Goal: Information Seeking & Learning: Learn about a topic

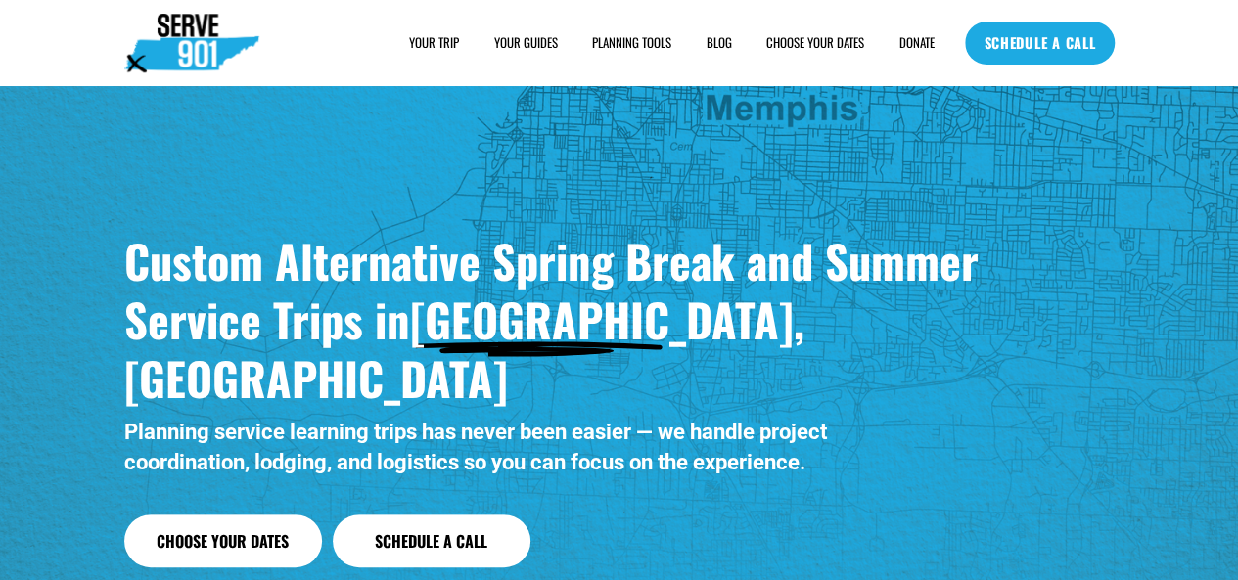
click at [0, 0] on span "HOUSING" at bounding box center [0, 0] width 0 height 0
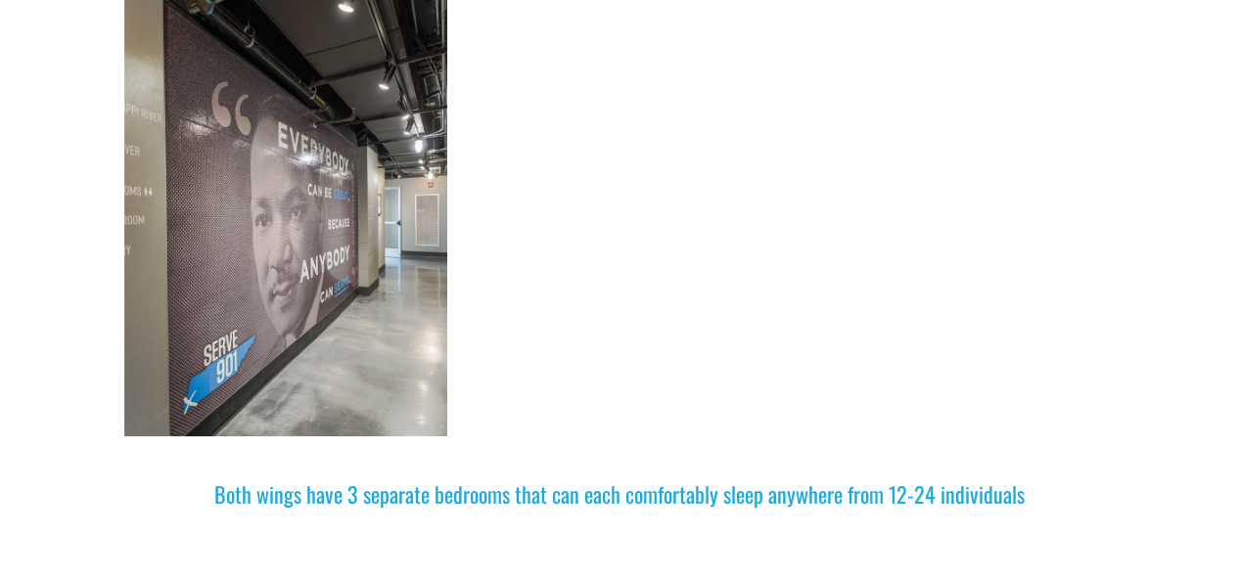
scroll to position [1272, 0]
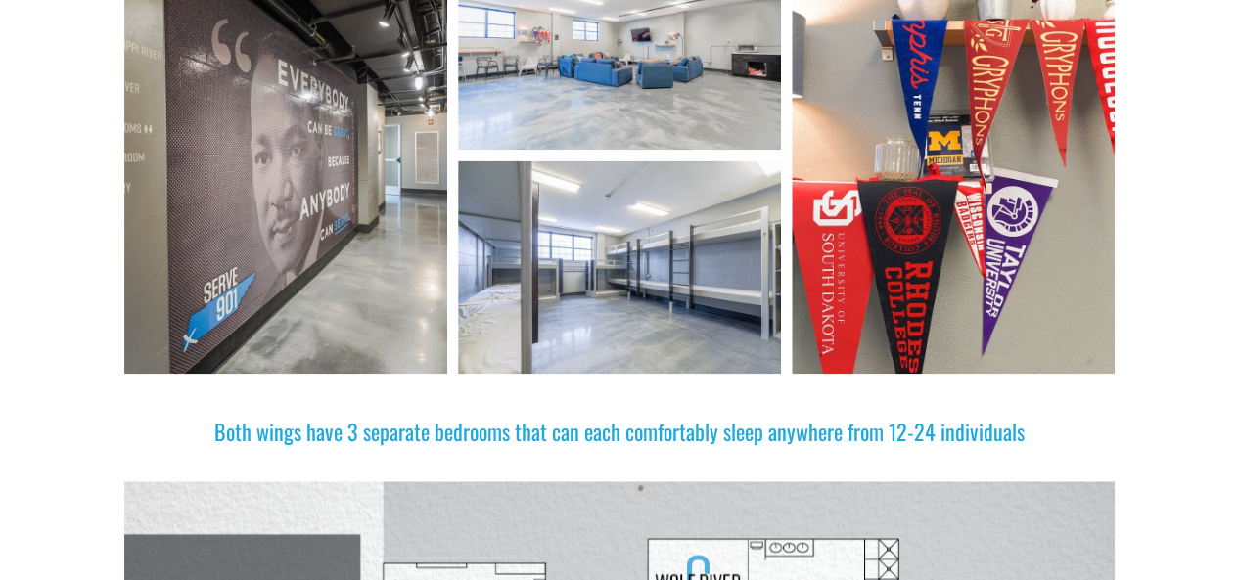
click at [733, 217] on div at bounding box center [619, 266] width 323 height 213
click at [994, 302] on div at bounding box center [952, 155] width 323 height 438
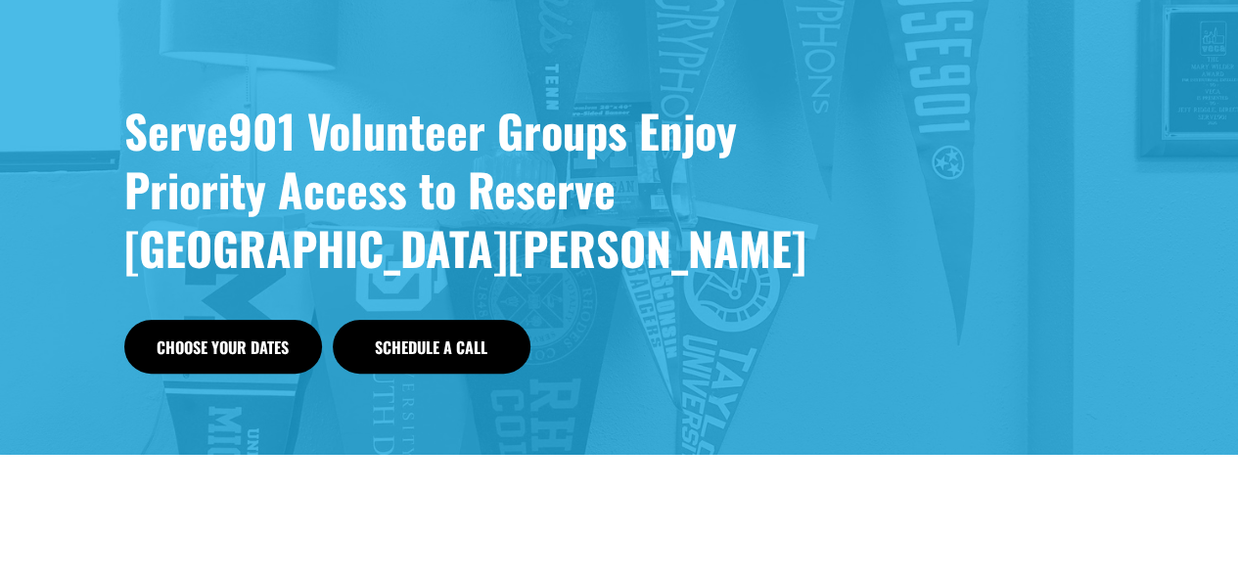
scroll to position [0, 0]
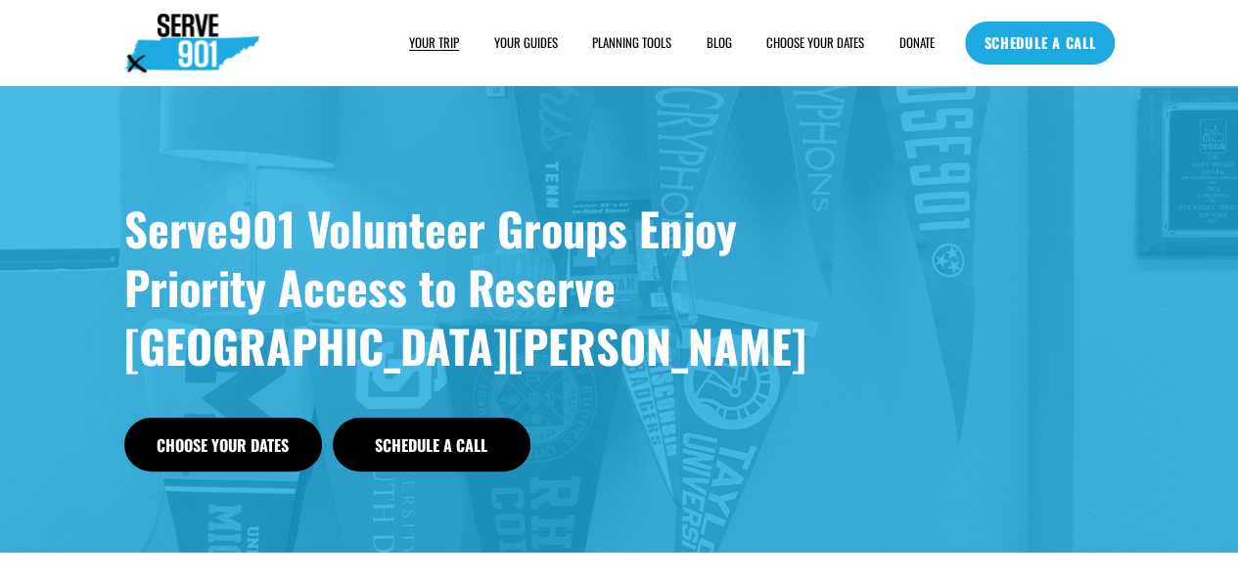
click at [534, 33] on link "YOUR GUIDES" at bounding box center [526, 43] width 64 height 21
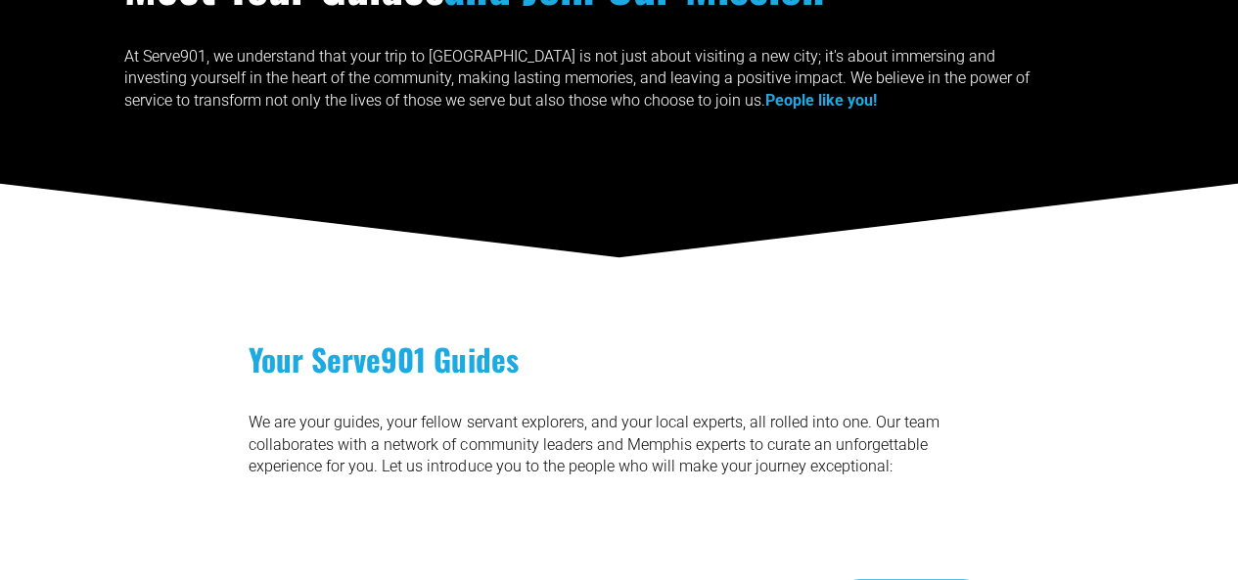
scroll to position [587, 0]
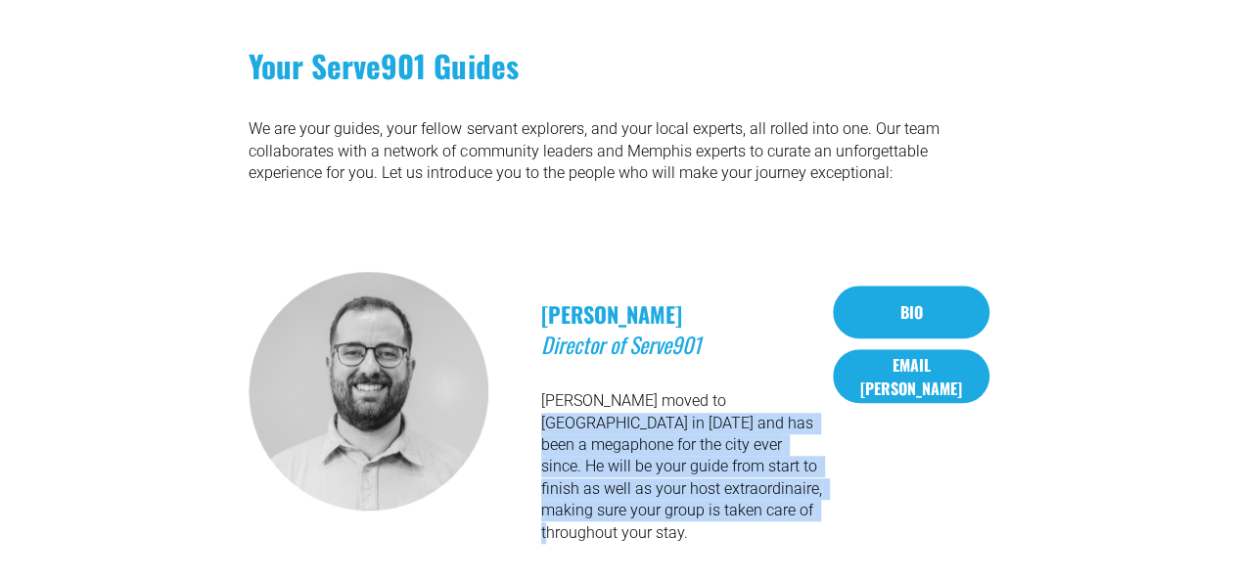
drag, startPoint x: 710, startPoint y: 377, endPoint x: 771, endPoint y: 515, distance: 150.7
click at [771, 515] on div "JEFF RIDDLE Director of Serve901 Jeff moved to Memphis in 2012 and has been a m…" at bounding box center [681, 391] width 281 height 305
click at [771, 515] on p "Jeff moved to Memphis in 2012 and has been a megaphone for the city ever since.…" at bounding box center [681, 467] width 281 height 154
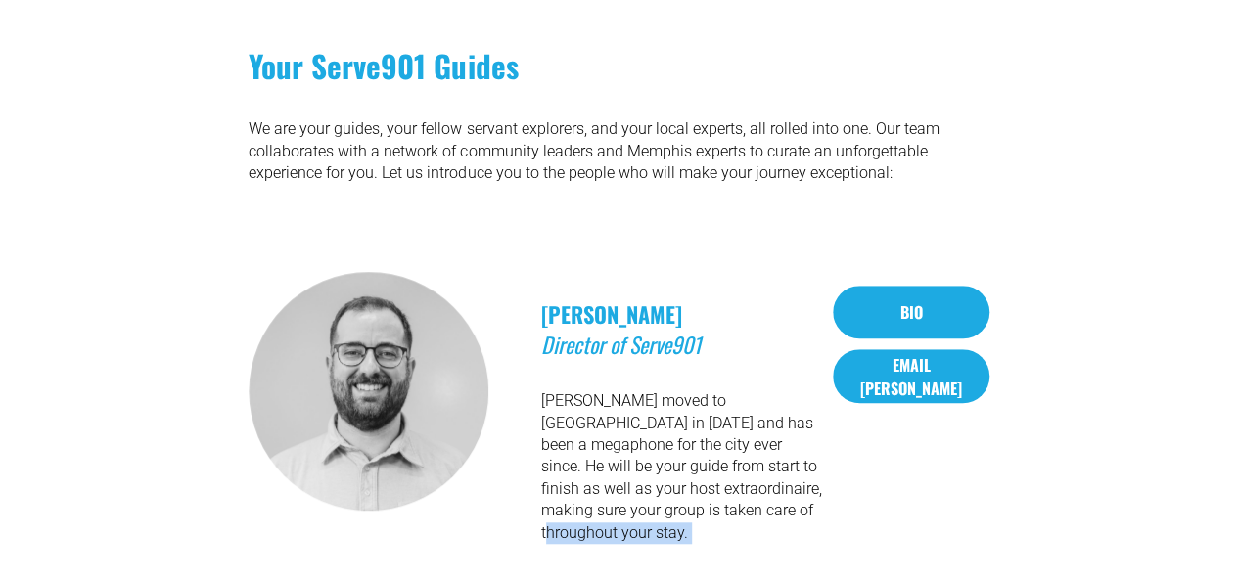
click at [771, 515] on p "Jeff moved to Memphis in 2012 and has been a megaphone for the city ever since.…" at bounding box center [681, 467] width 281 height 154
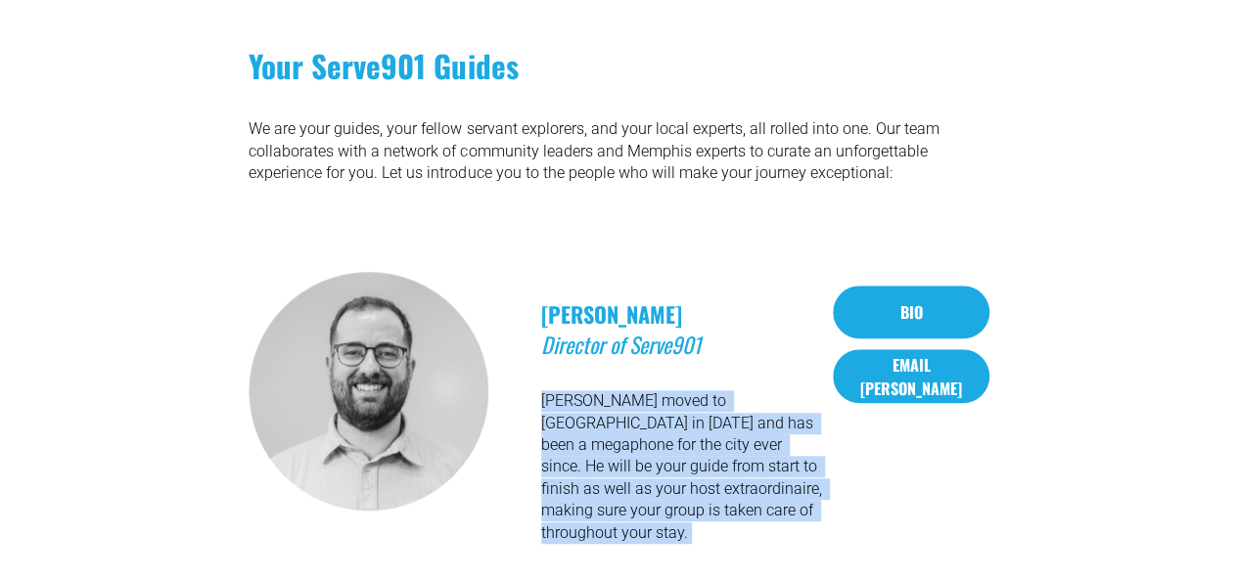
click at [771, 515] on p "[PERSON_NAME] moved to [GEOGRAPHIC_DATA] in [DATE] and has been a megaphone for…" at bounding box center [681, 467] width 281 height 154
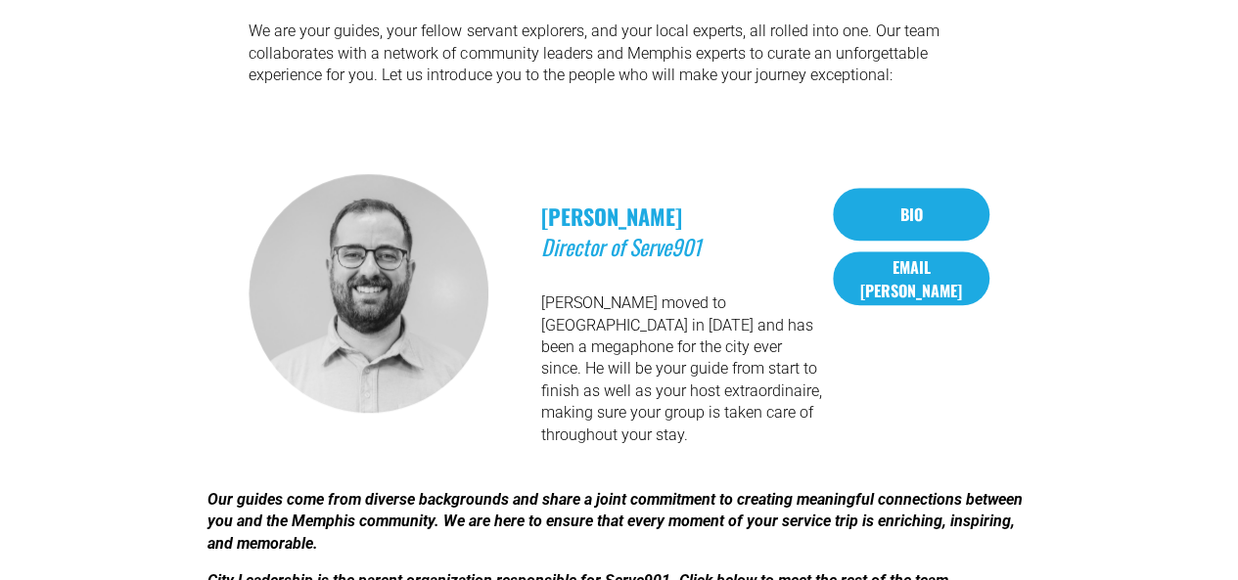
click at [771, 515] on em "Our guides come from diverse backgrounds and share a joint commitment to creati…" at bounding box center [616, 521] width 819 height 63
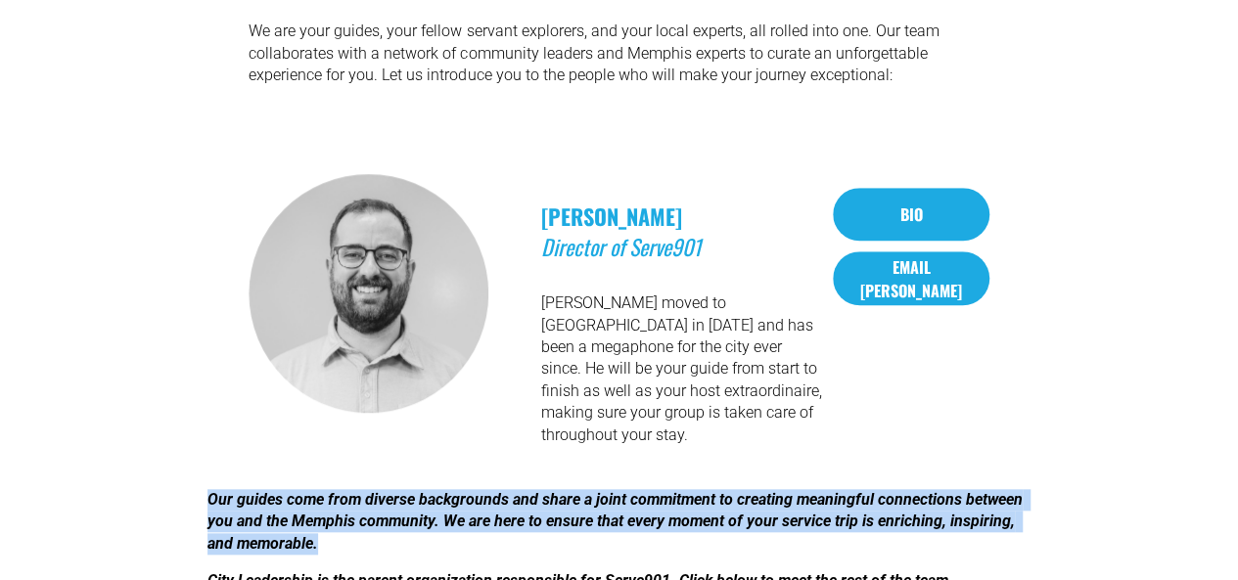
click at [771, 515] on em "Our guides come from diverse backgrounds and share a joint commitment to creati…" at bounding box center [616, 521] width 819 height 63
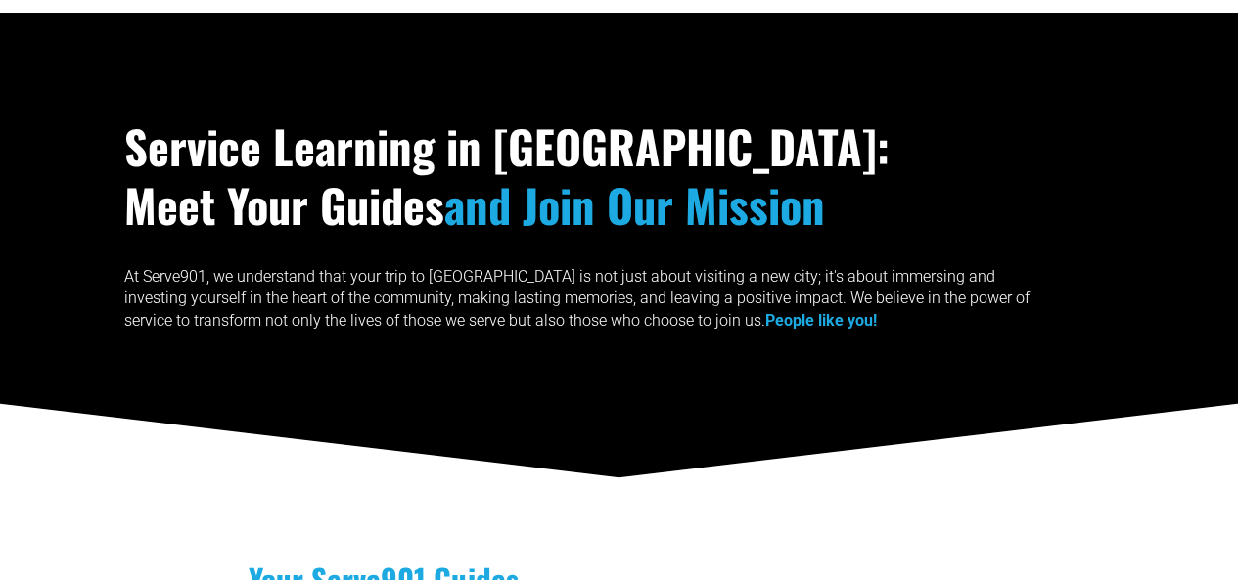
scroll to position [0, 0]
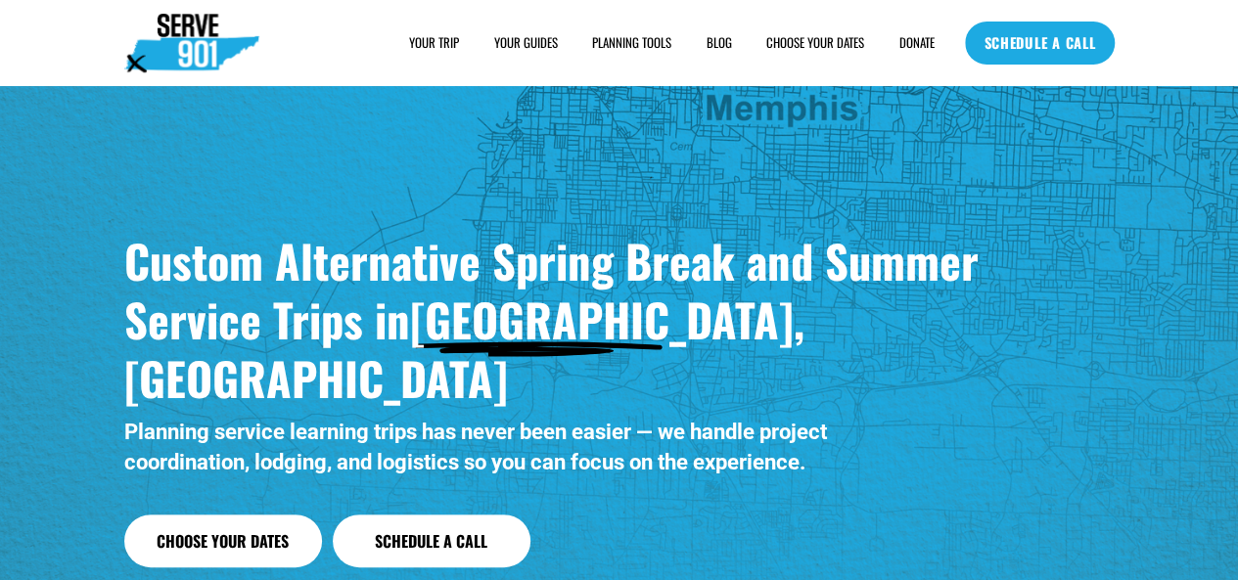
click at [0, 0] on span "SAMPLE SCHEDULE" at bounding box center [0, 0] width 0 height 0
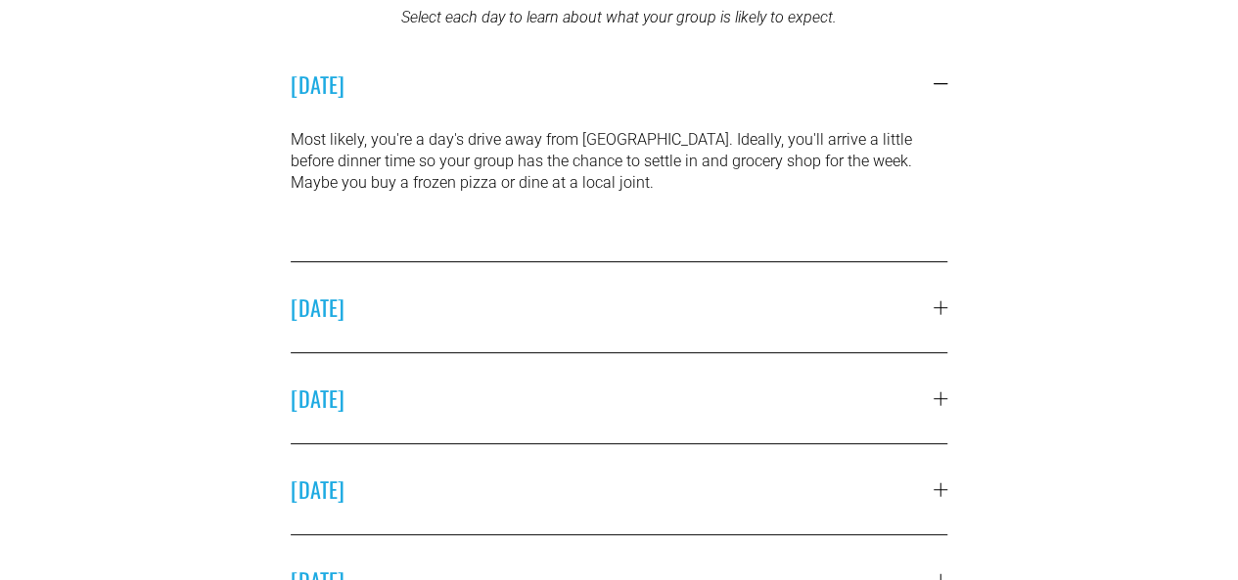
scroll to position [489, 0]
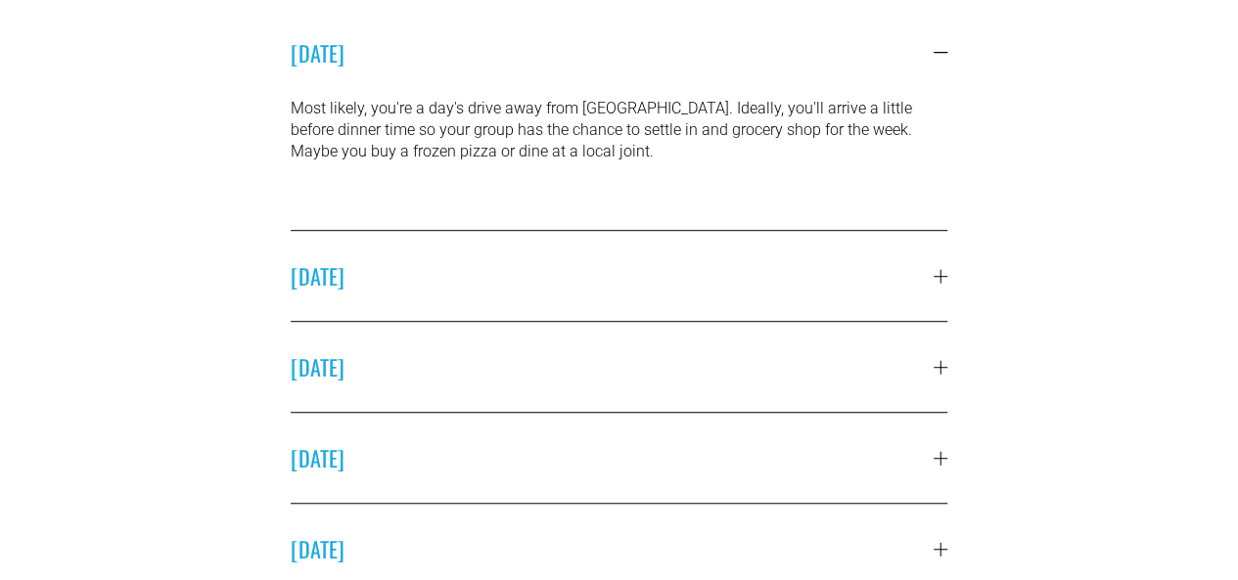
click at [542, 269] on span "SUNDAY" at bounding box center [612, 275] width 643 height 31
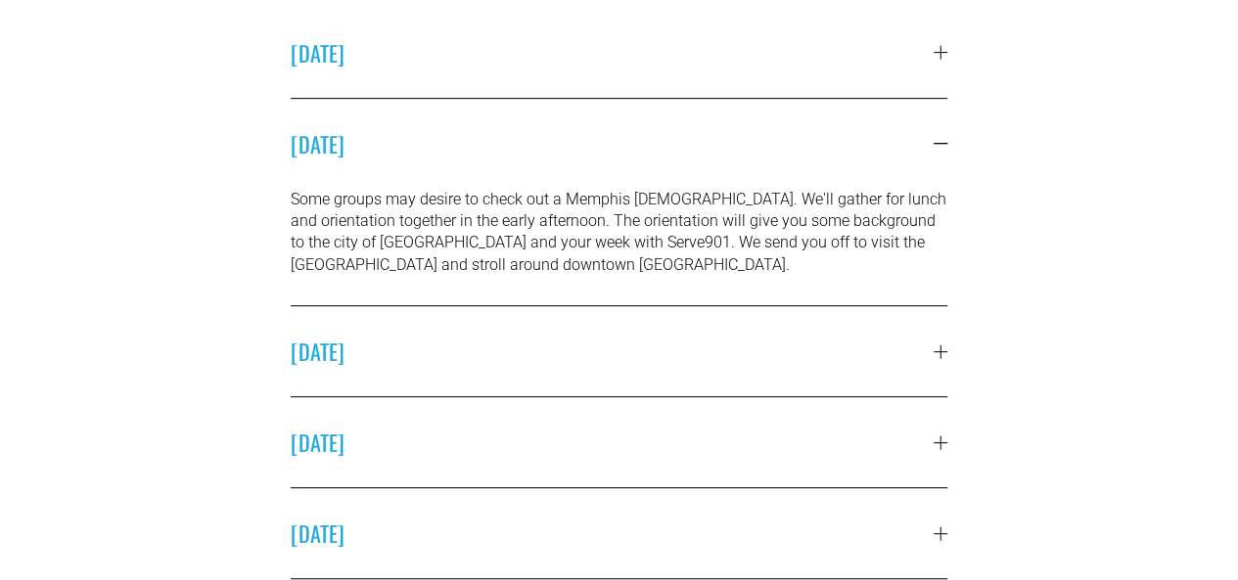
click at [863, 341] on span "MONDAY" at bounding box center [612, 351] width 643 height 31
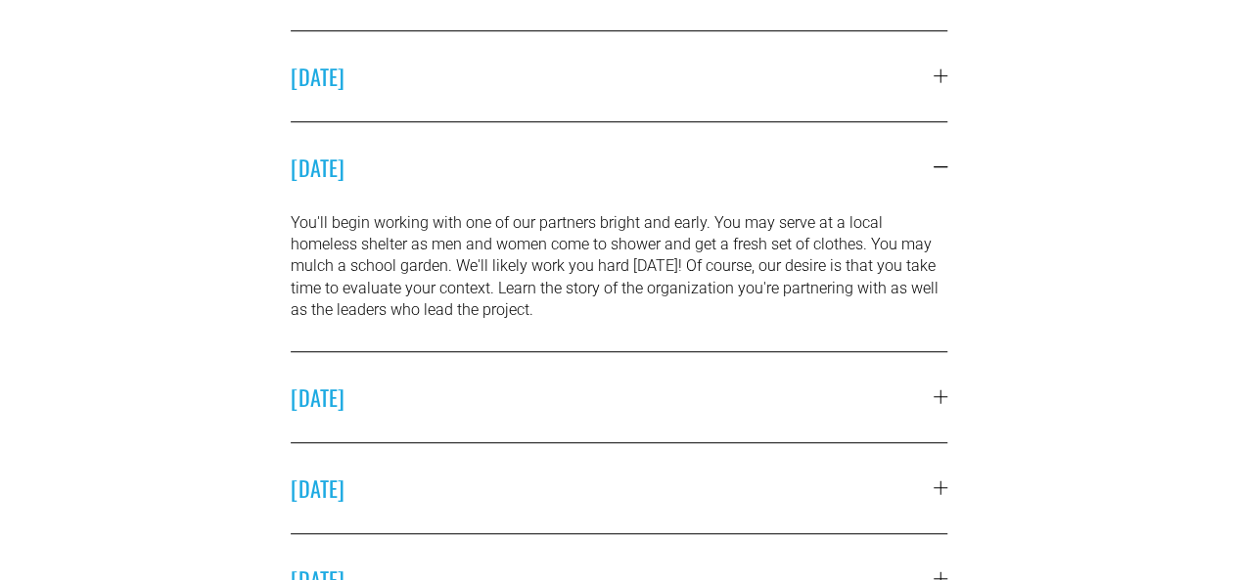
scroll to position [587, 0]
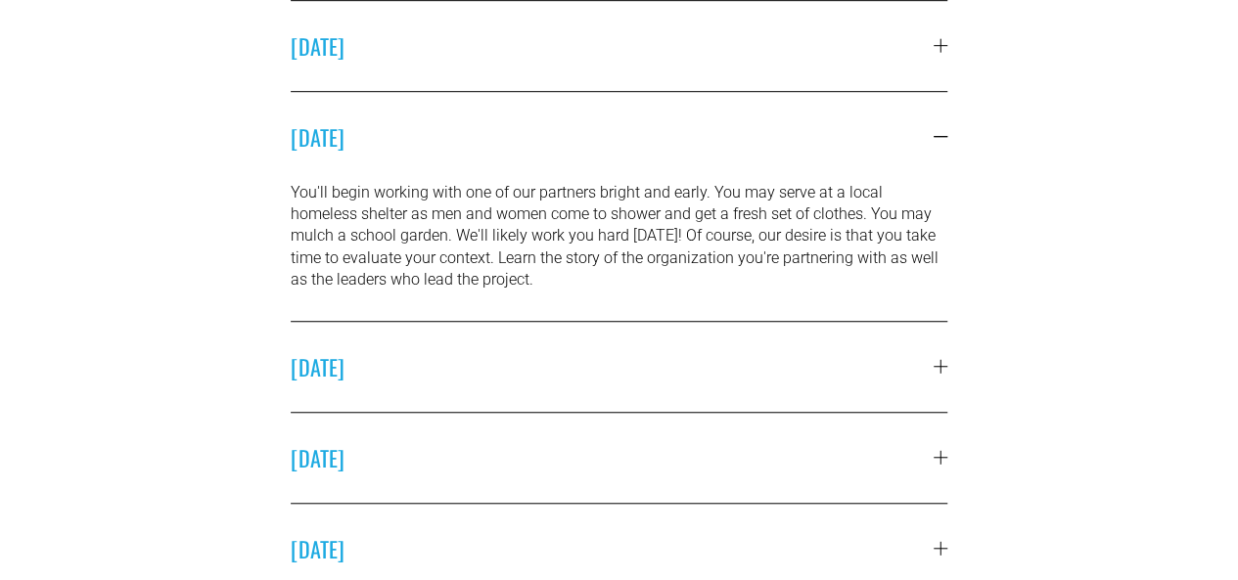
click at [832, 378] on span "TUESDAY" at bounding box center [612, 366] width 643 height 31
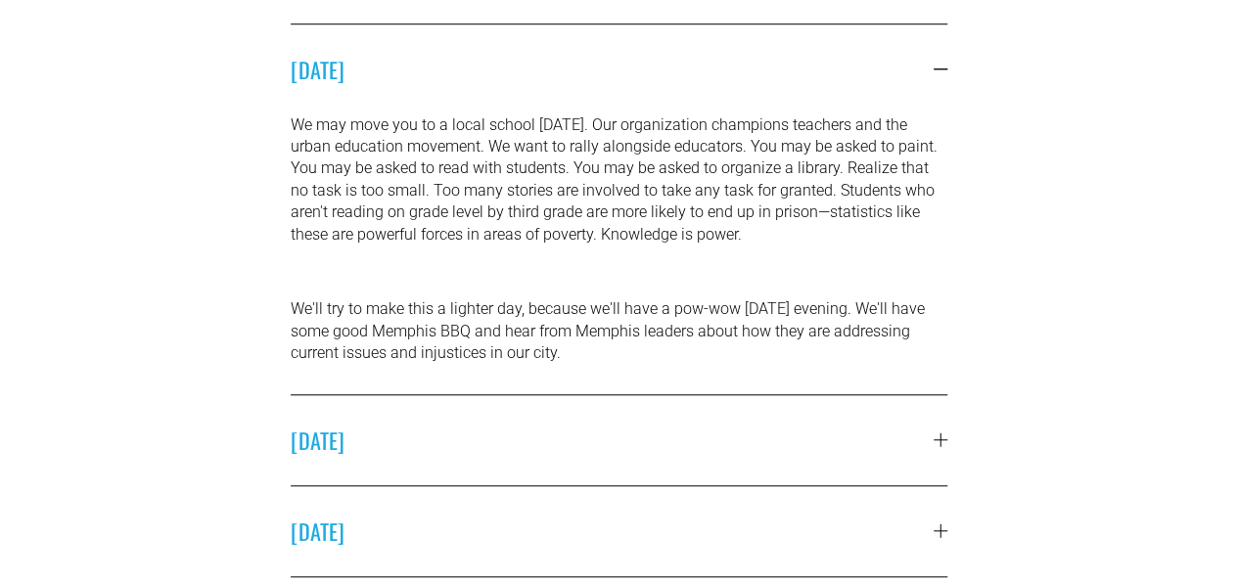
scroll to position [783, 0]
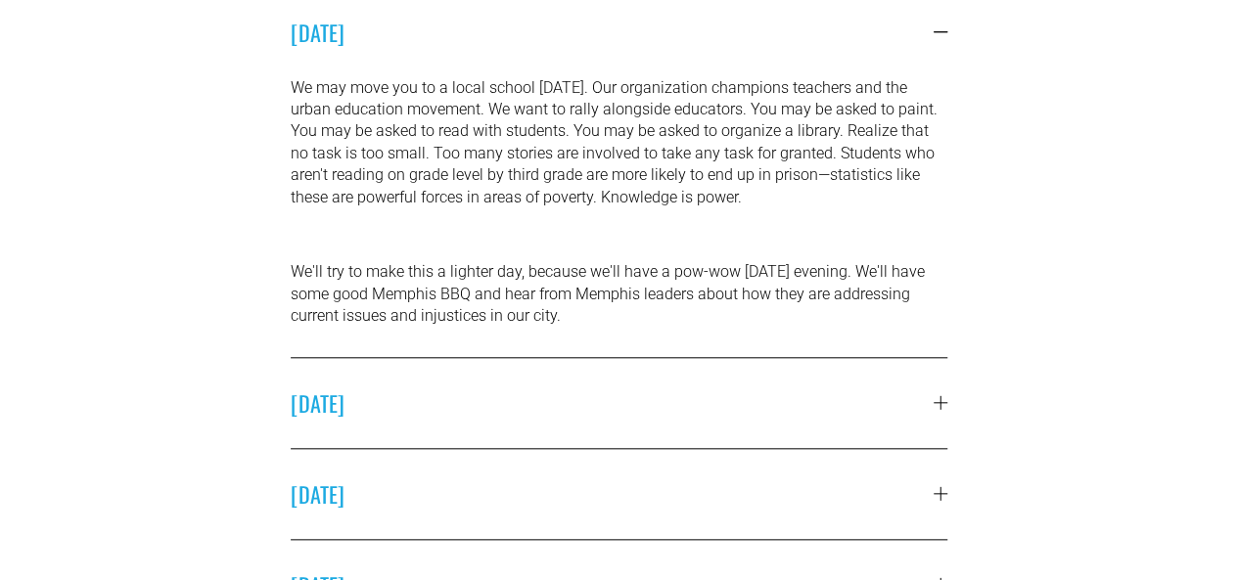
click at [835, 407] on span "WEDNESDAY" at bounding box center [612, 402] width 643 height 31
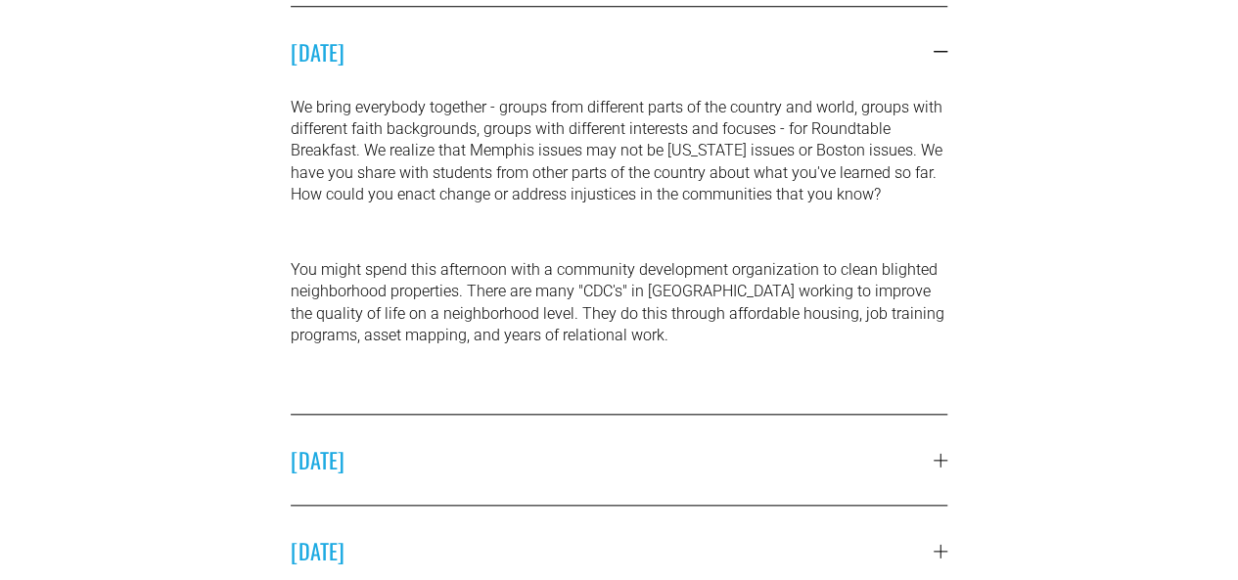
scroll to position [880, 0]
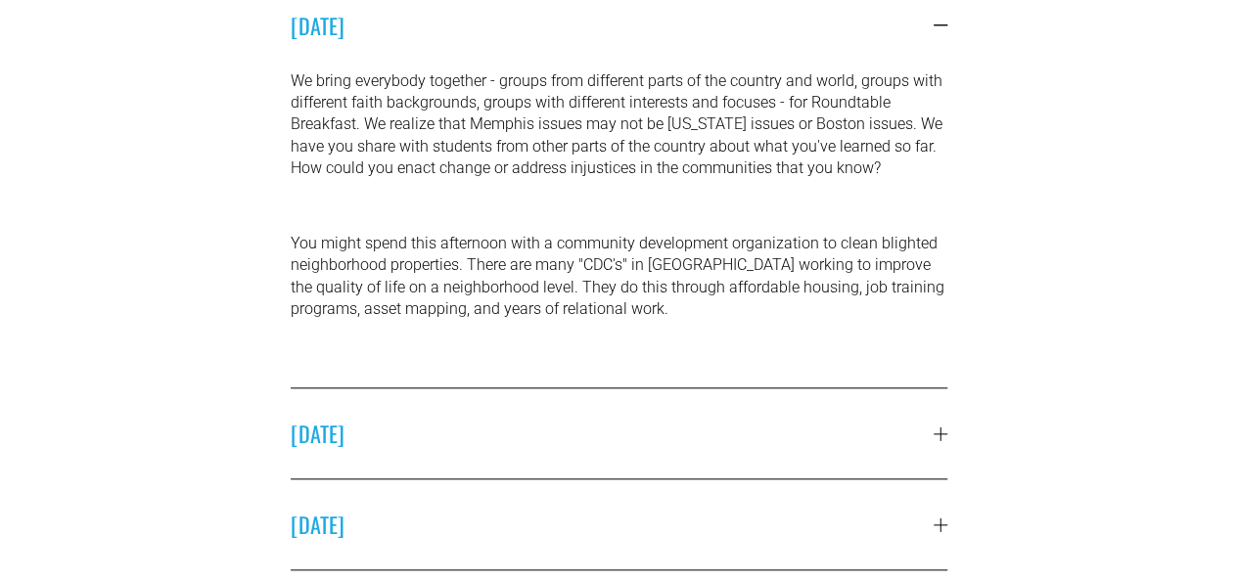
click at [802, 441] on span "THURSDAY" at bounding box center [612, 433] width 643 height 31
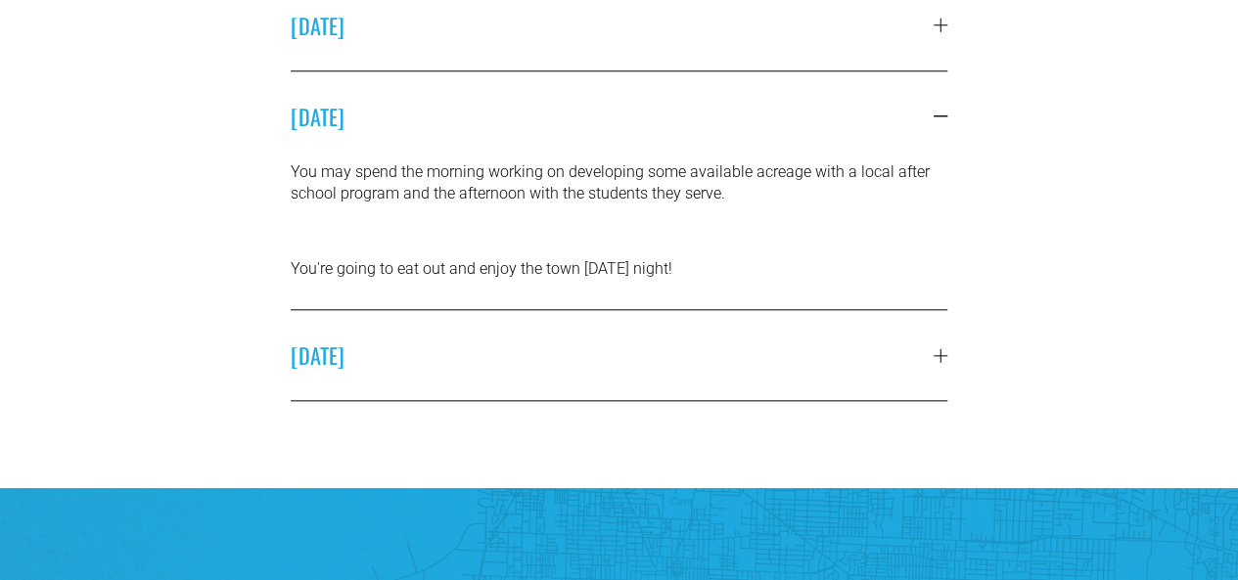
click at [861, 361] on span "FRIDAY" at bounding box center [612, 354] width 643 height 31
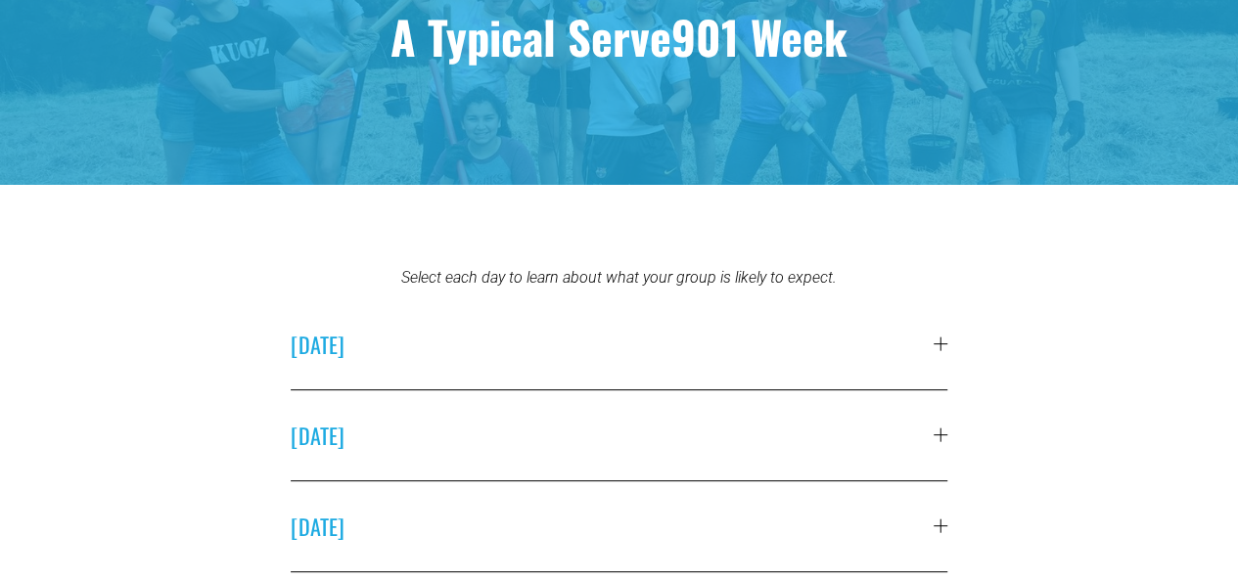
scroll to position [0, 0]
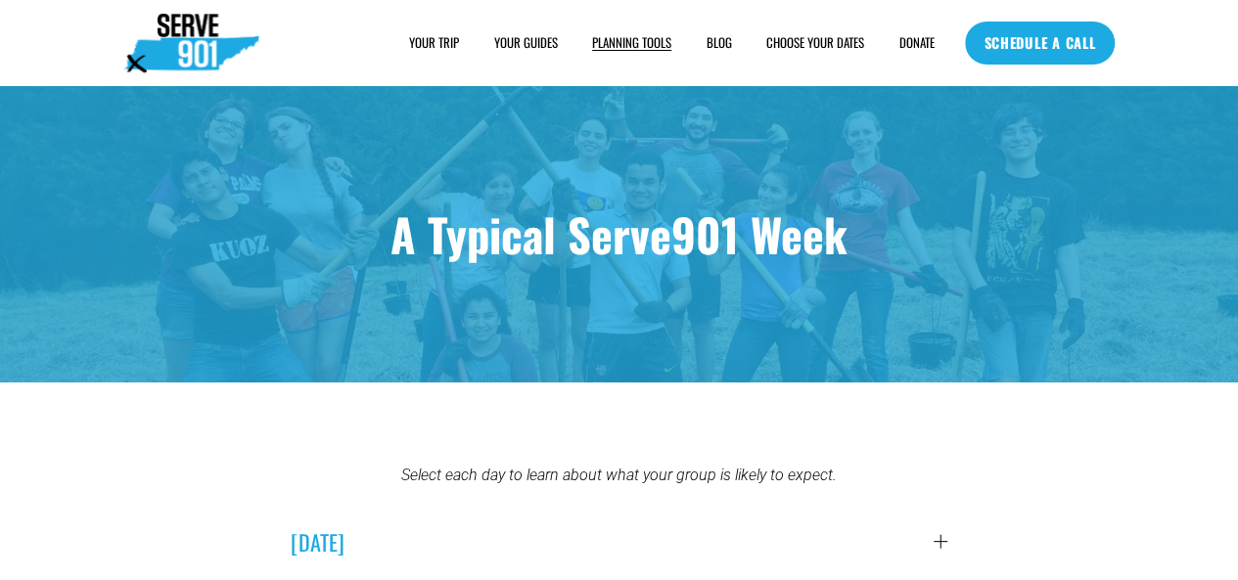
click at [507, 37] on link "YOUR GUIDES" at bounding box center [526, 43] width 64 height 21
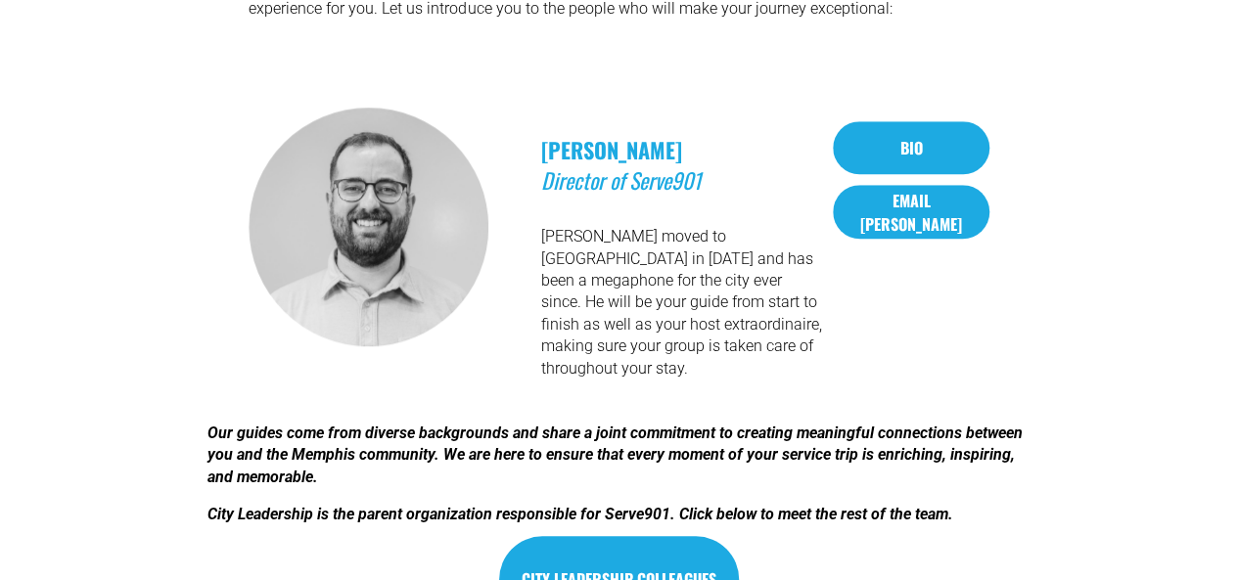
scroll to position [783, 0]
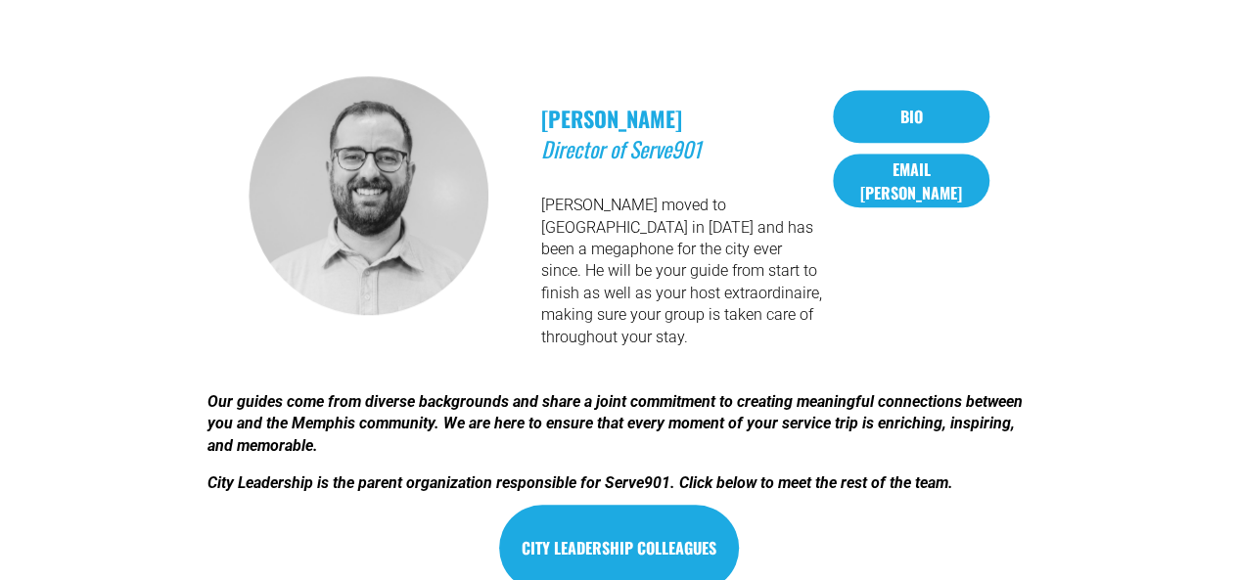
click at [464, 237] on div at bounding box center [368, 195] width 240 height 239
click at [914, 102] on link "Bio" at bounding box center [911, 117] width 157 height 54
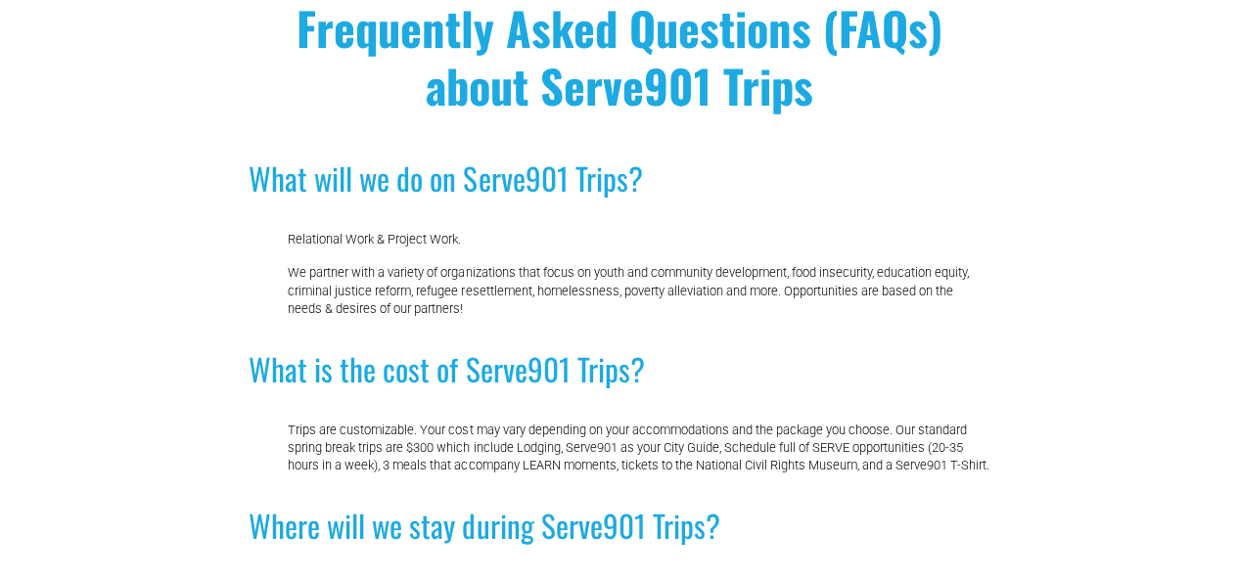
scroll to position [196, 0]
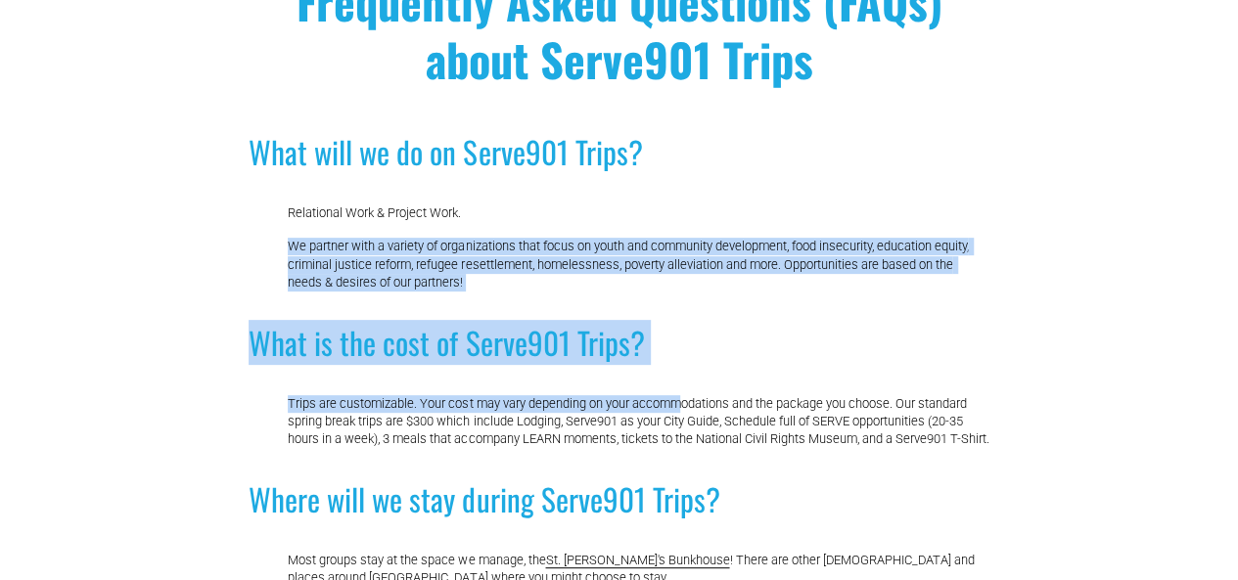
drag, startPoint x: 663, startPoint y: 209, endPoint x: 690, endPoint y: 392, distance: 184.8
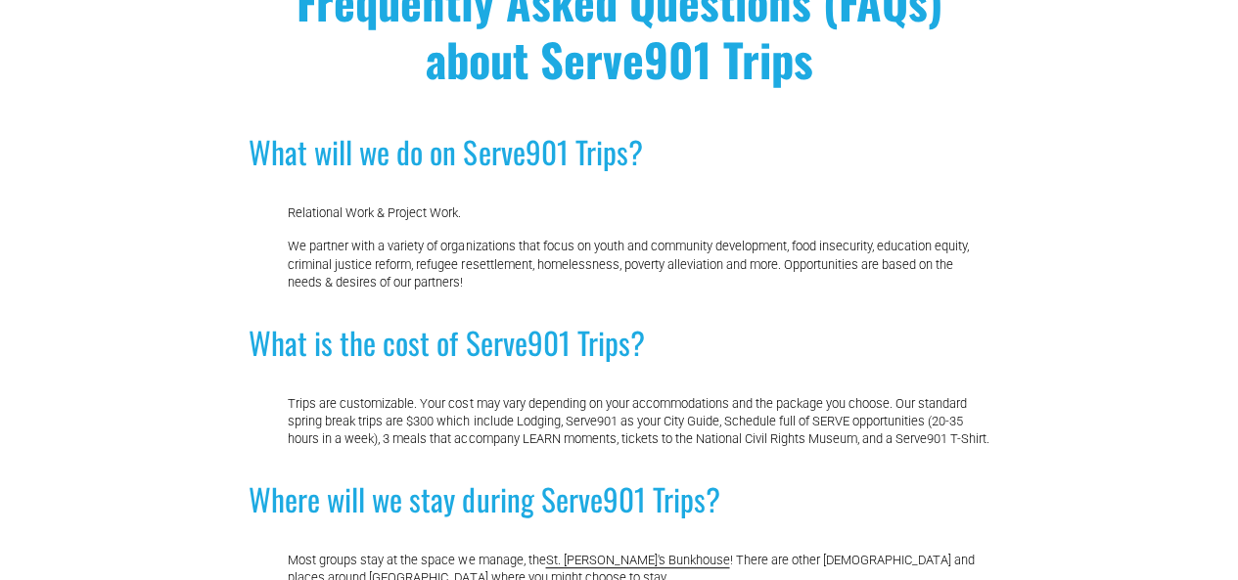
click at [703, 431] on p "Trips are customizable. Your cost may vary depending on your accommodations and…" at bounding box center [638, 421] width 700 height 53
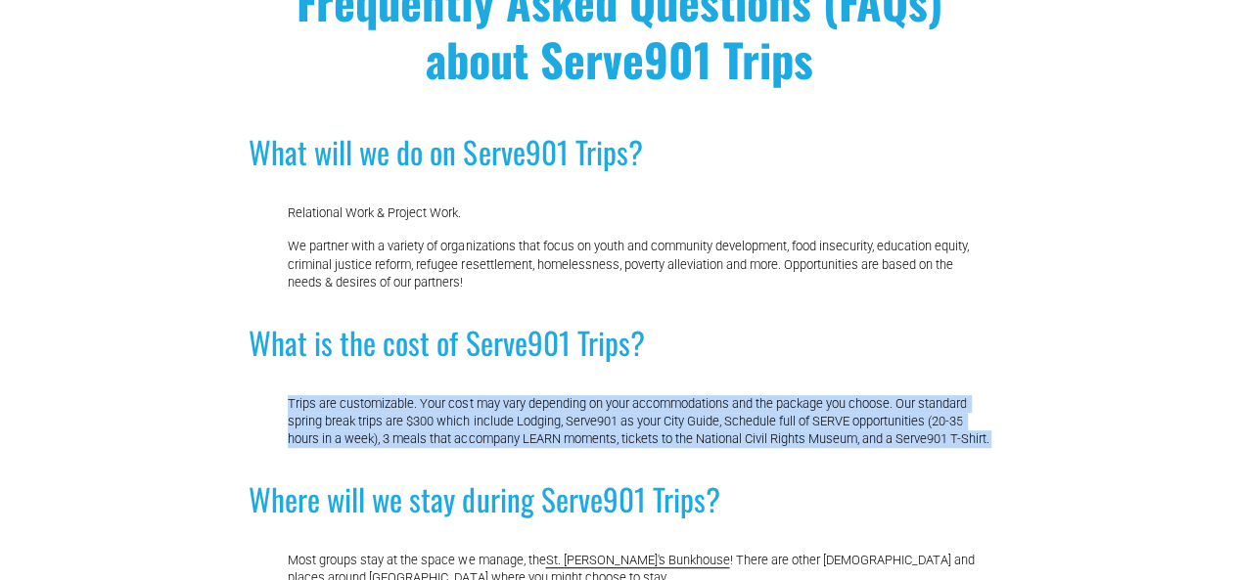
click at [703, 431] on p "Trips are customizable. Your cost may vary depending on your accommodations and…" at bounding box center [638, 421] width 700 height 53
click at [699, 448] on p "Trips are customizable. Your cost may vary depending on your accommodations and…" at bounding box center [638, 421] width 700 height 53
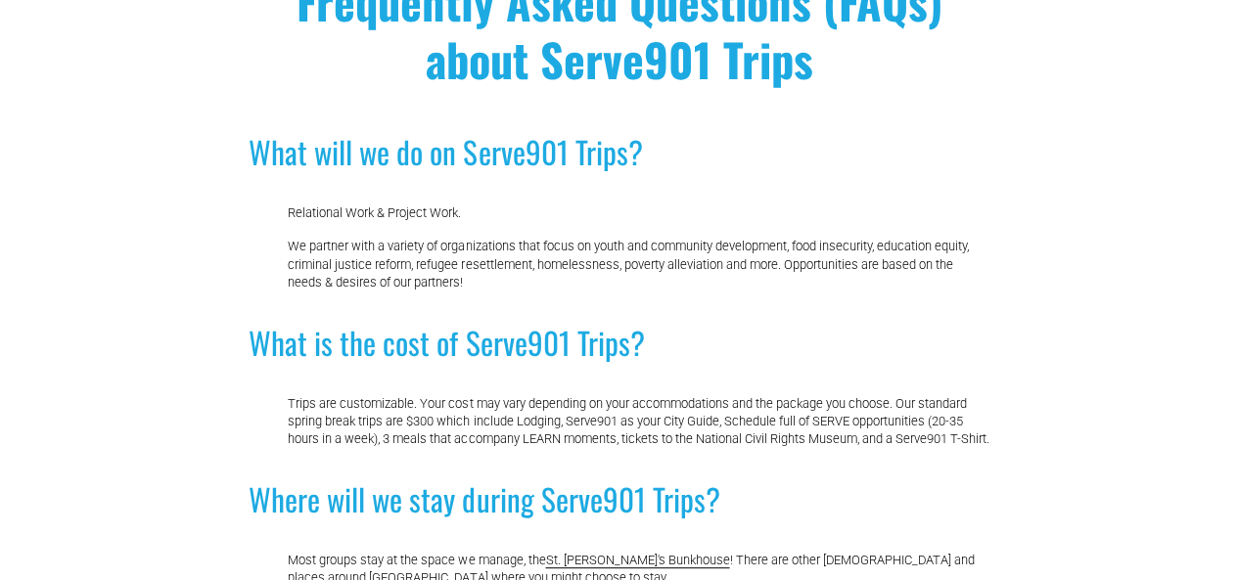
click at [699, 448] on p "Trips are customizable. Your cost may vary depending on your accommodations and…" at bounding box center [638, 421] width 700 height 53
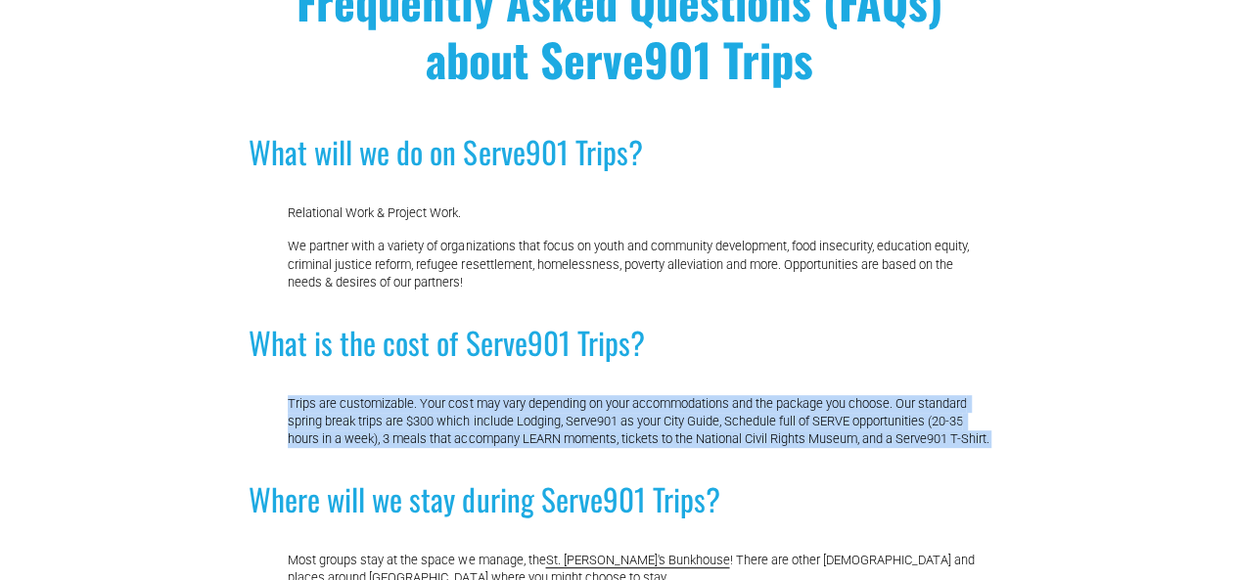
click at [699, 448] on p "Trips are customizable. Your cost may vary depending on your accommodations and…" at bounding box center [638, 421] width 700 height 53
click at [698, 448] on p "Trips are customizable. Your cost may vary depending on your accommodations and…" at bounding box center [638, 421] width 700 height 53
drag, startPoint x: 698, startPoint y: 460, endPoint x: 732, endPoint y: 365, distance: 100.9
click at [732, 364] on h2 "What is the cost of Serve901 Trips?" at bounding box center [618, 343] width 740 height 41
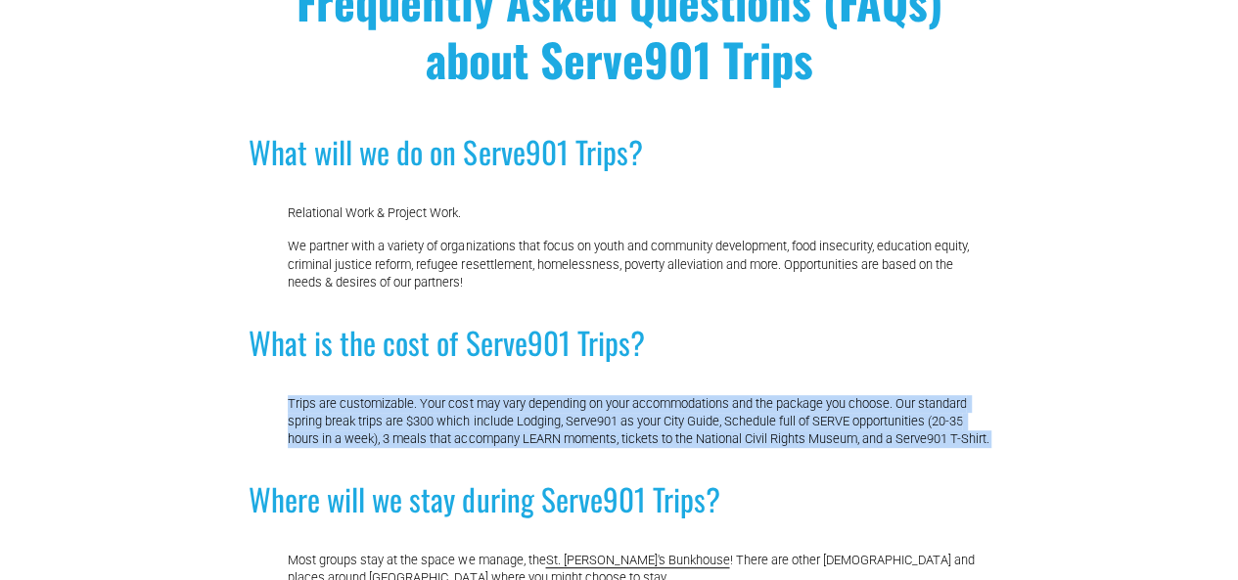
drag, startPoint x: 732, startPoint y: 365, endPoint x: 740, endPoint y: 454, distance: 89.4
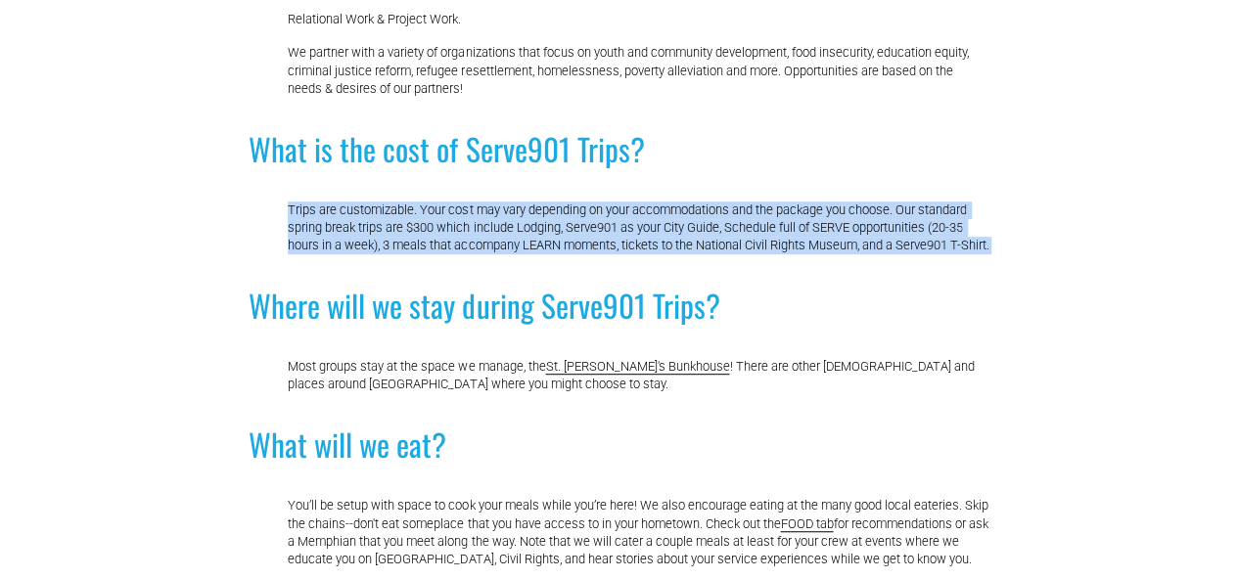
scroll to position [391, 0]
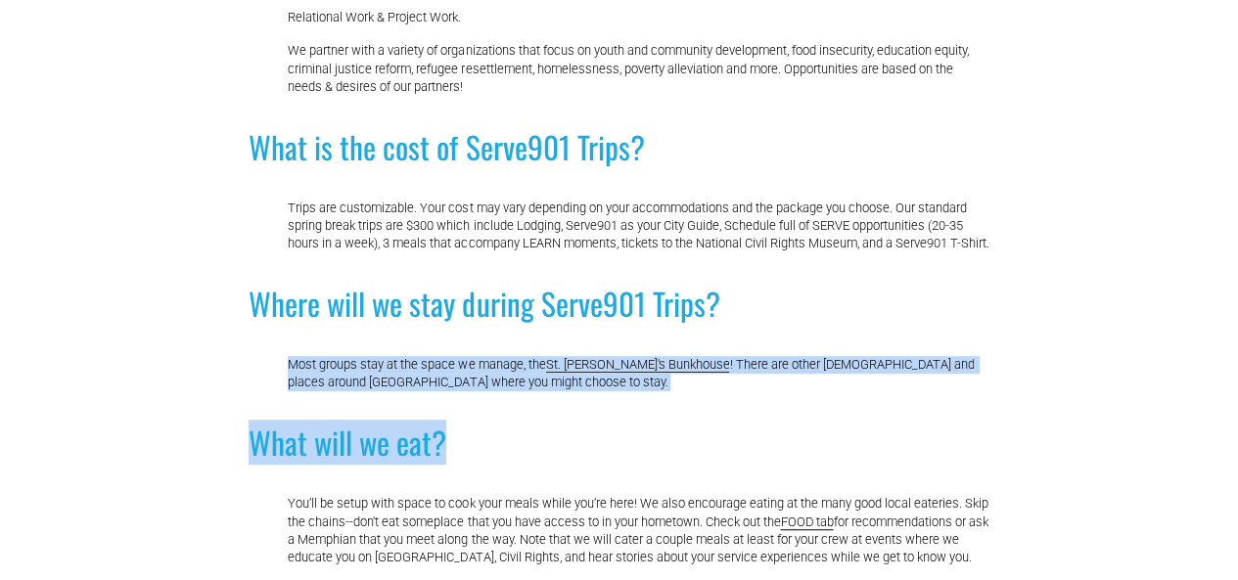
drag, startPoint x: 740, startPoint y: 454, endPoint x: 789, endPoint y: 338, distance: 125.8
click at [789, 325] on h2 "Where will we stay during Serve901 Trips?" at bounding box center [618, 304] width 740 height 41
drag, startPoint x: 789, startPoint y: 338, endPoint x: 776, endPoint y: 425, distance: 87.2
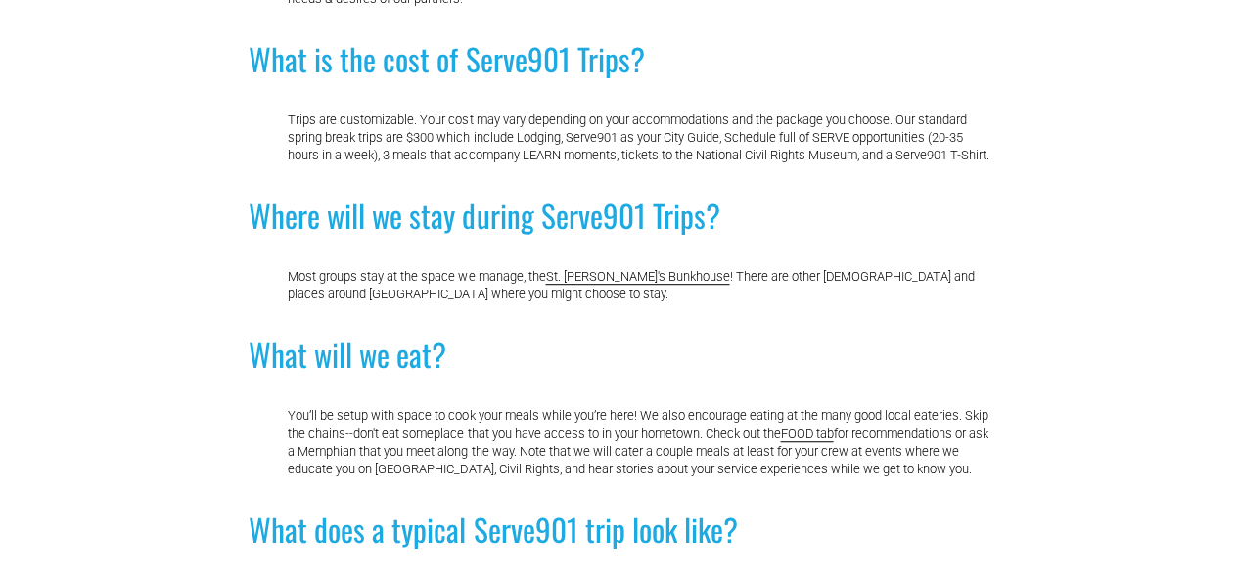
scroll to position [587, 0]
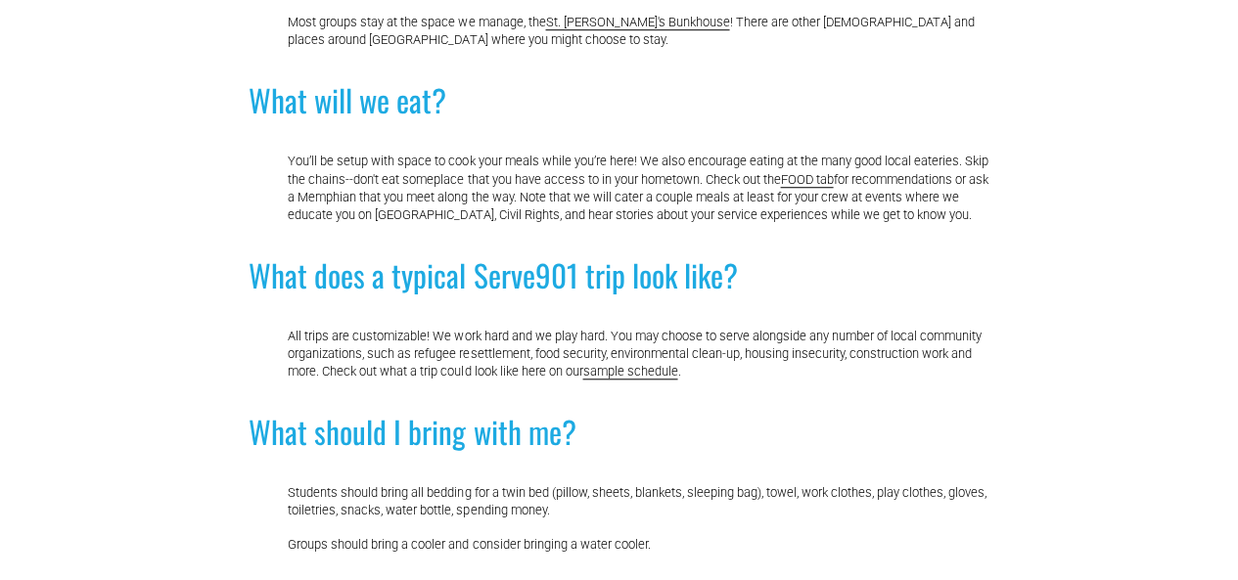
scroll to position [783, 0]
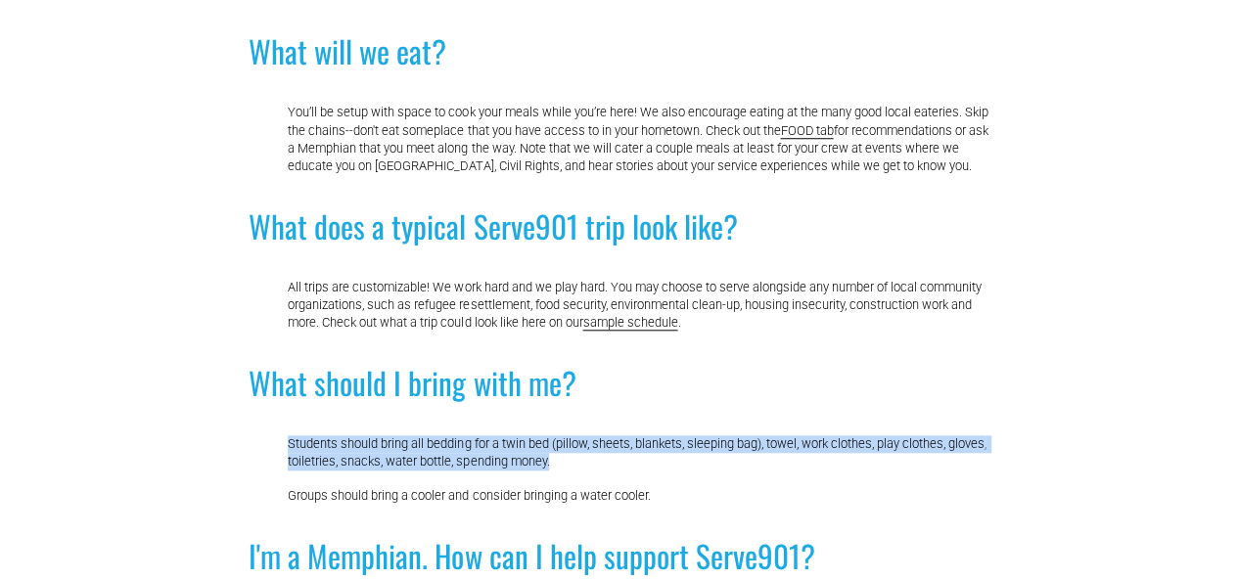
drag, startPoint x: 776, startPoint y: 425, endPoint x: 768, endPoint y: 510, distance: 85.5
click at [767, 509] on div "What will we do on Serve901 Trips? Relational Work & Project Work. We partner w…" at bounding box center [618, 490] width 740 height 1891
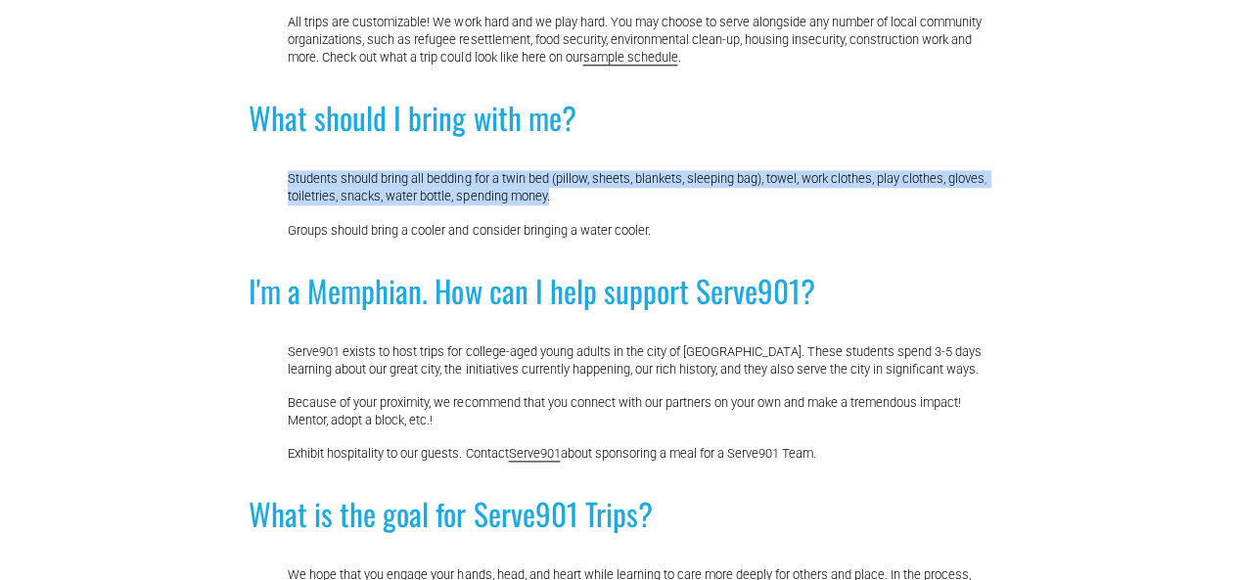
scroll to position [1272, 0]
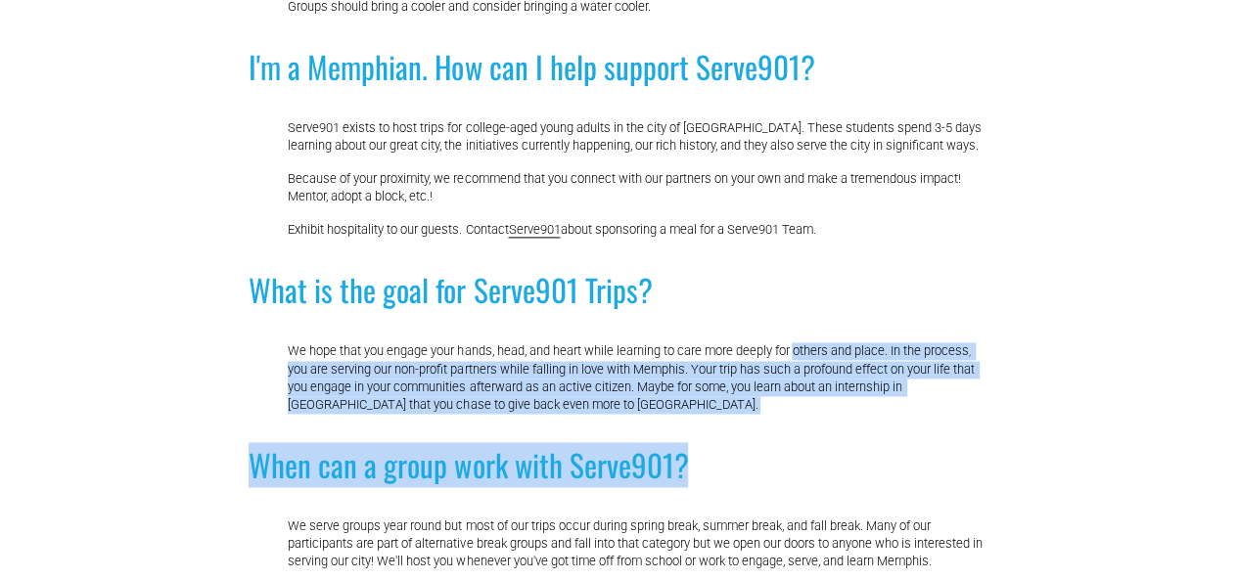
drag, startPoint x: 768, startPoint y: 510, endPoint x: 816, endPoint y: 343, distance: 173.1
click at [809, 356] on div "What will we do on Serve901 Trips? Relational Work & Project Work. We partner w…" at bounding box center [618, 1] width 740 height 1891
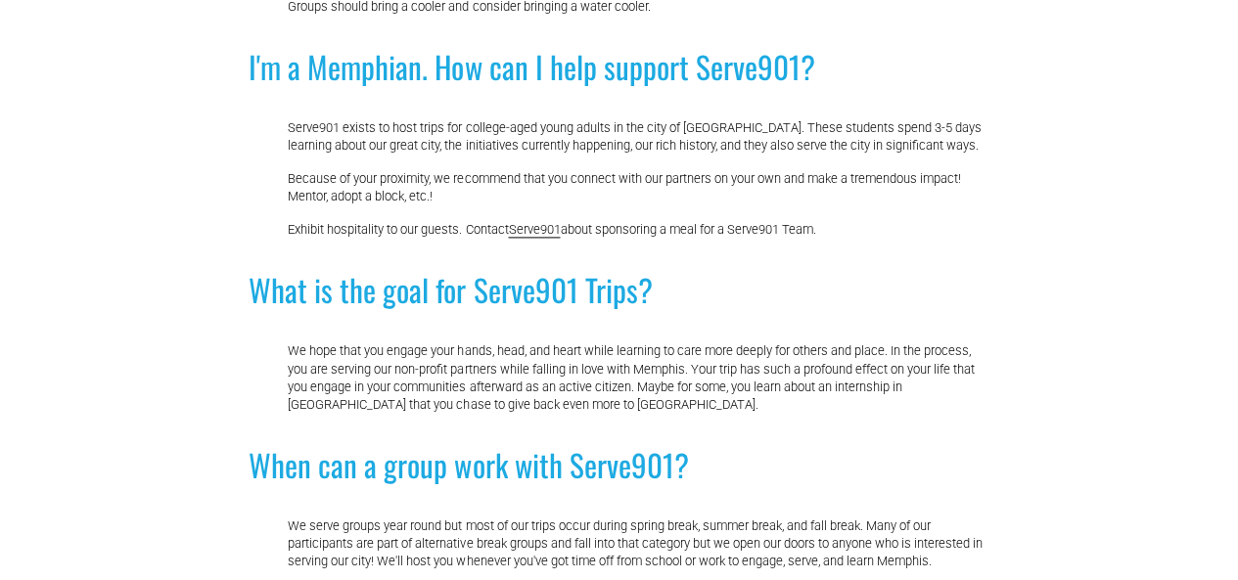
click at [816, 311] on h2 "What is the goal for Serve901 Trips?" at bounding box center [618, 290] width 740 height 41
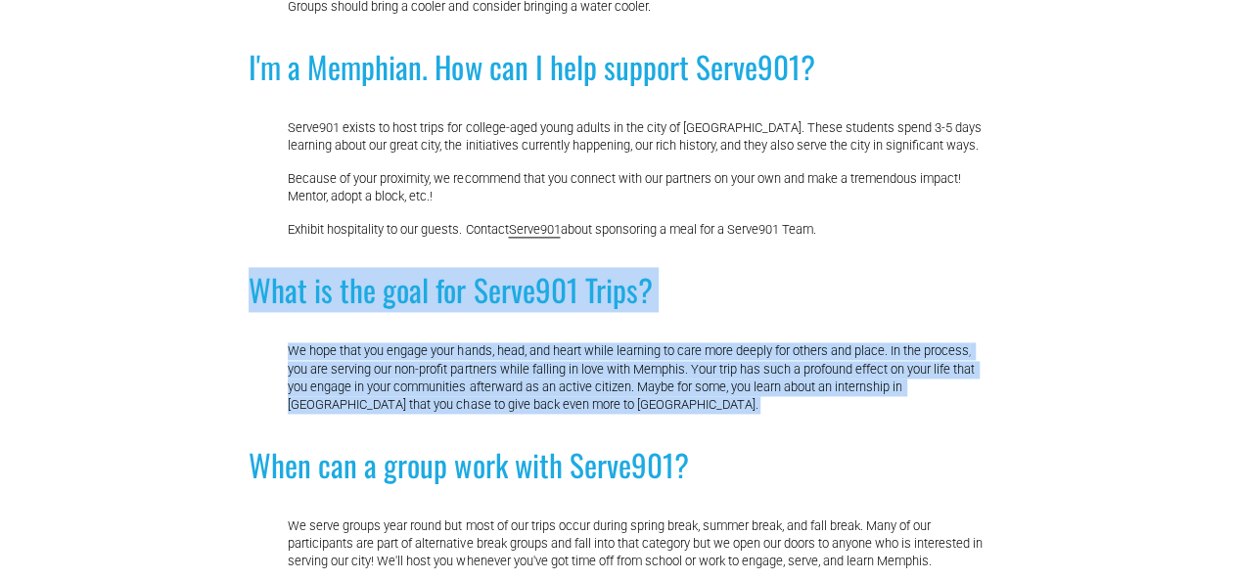
drag, startPoint x: 816, startPoint y: 343, endPoint x: 816, endPoint y: 449, distance: 105.7
click at [816, 449] on div "What will we do on Serve901 Trips? Relational Work & Project Work. We partner w…" at bounding box center [618, 1] width 740 height 1891
click at [816, 414] on p "We hope that you engage your hands, head, and heart while learning to care more…" at bounding box center [638, 377] width 700 height 71
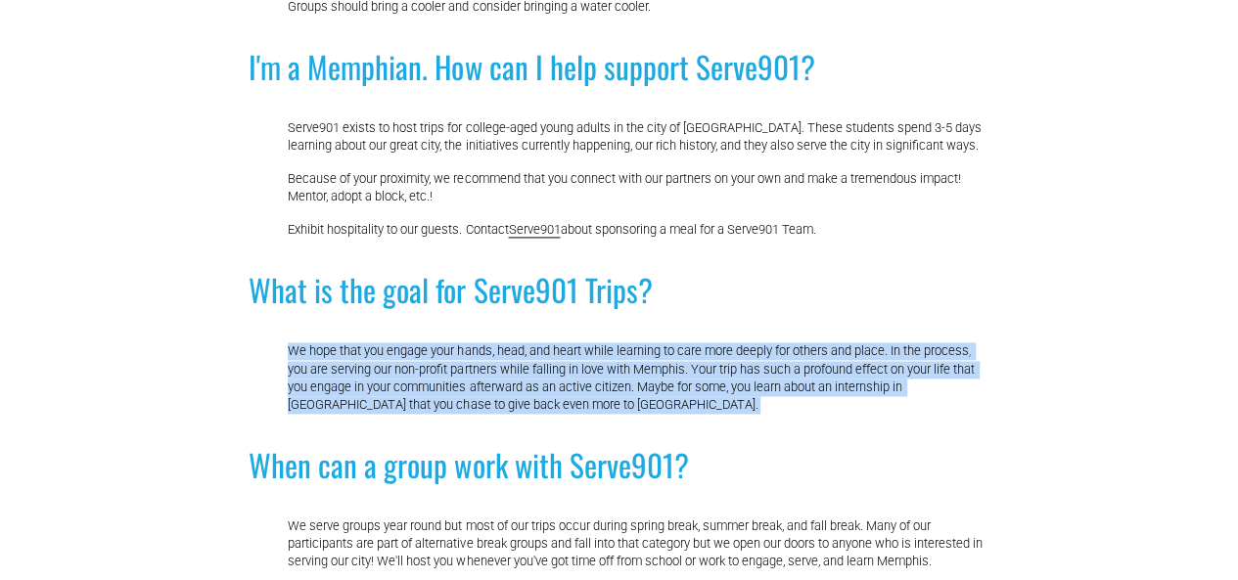
click at [818, 414] on p "We hope that you engage your hands, head, and heart while learning to care more…" at bounding box center [638, 377] width 700 height 71
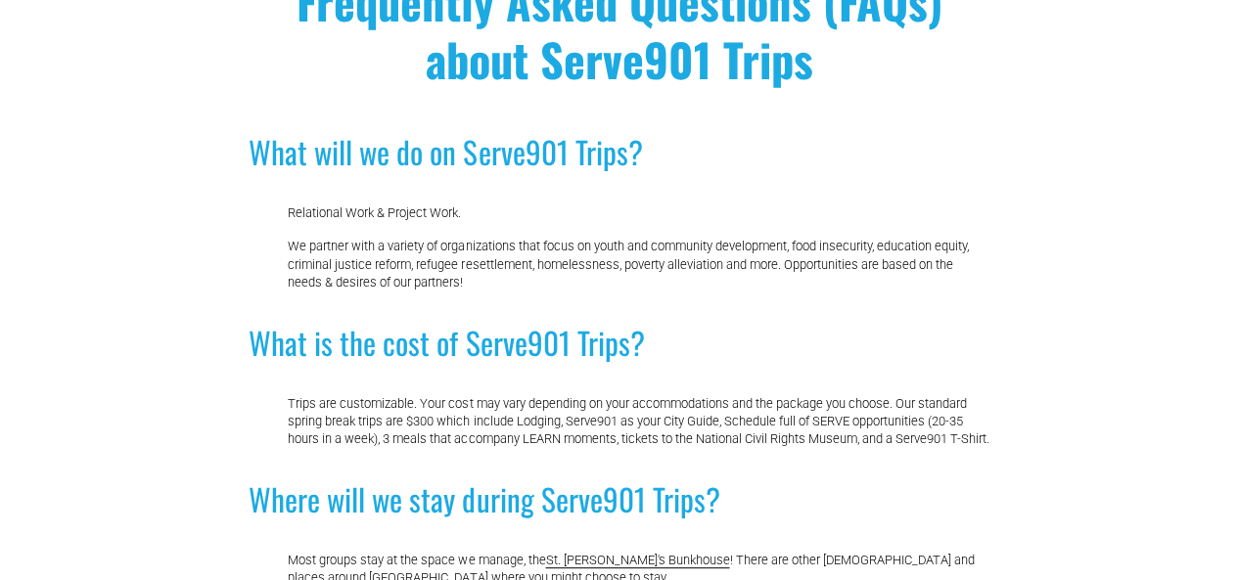
scroll to position [0, 0]
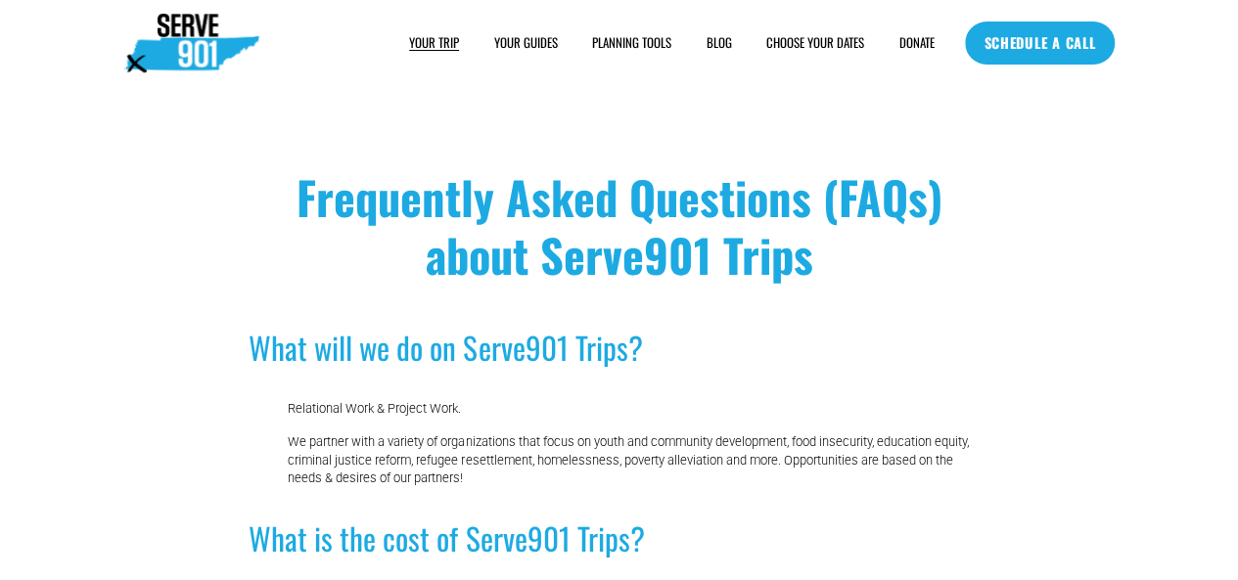
click at [1025, 31] on link "SCHEDULE A CALL" at bounding box center [1040, 43] width 150 height 43
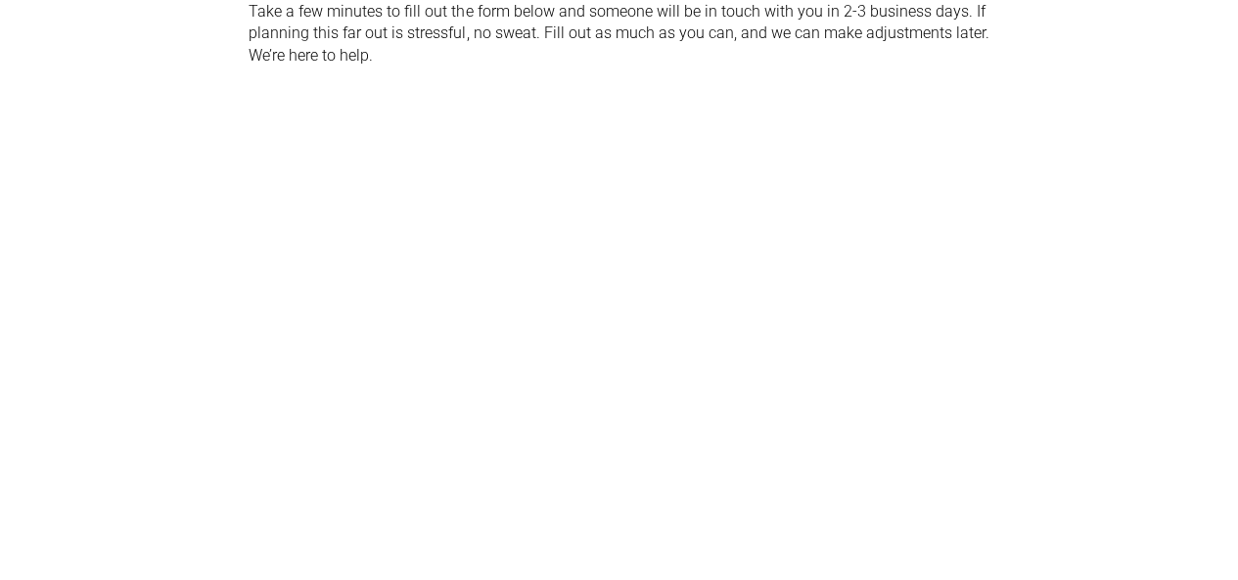
scroll to position [587, 0]
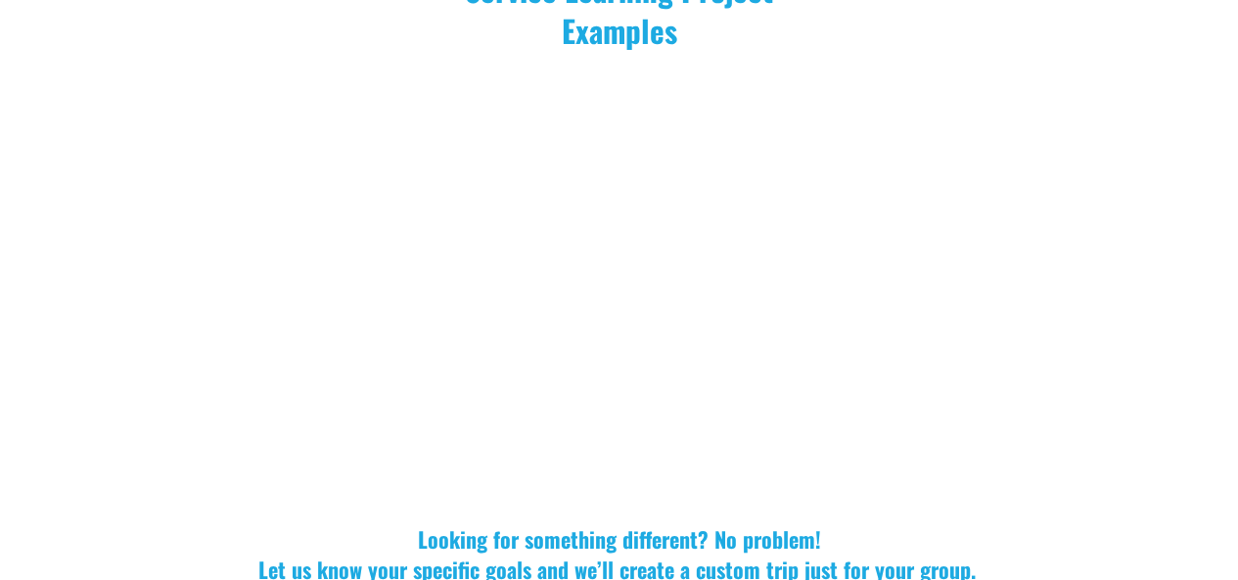
scroll to position [1859, 0]
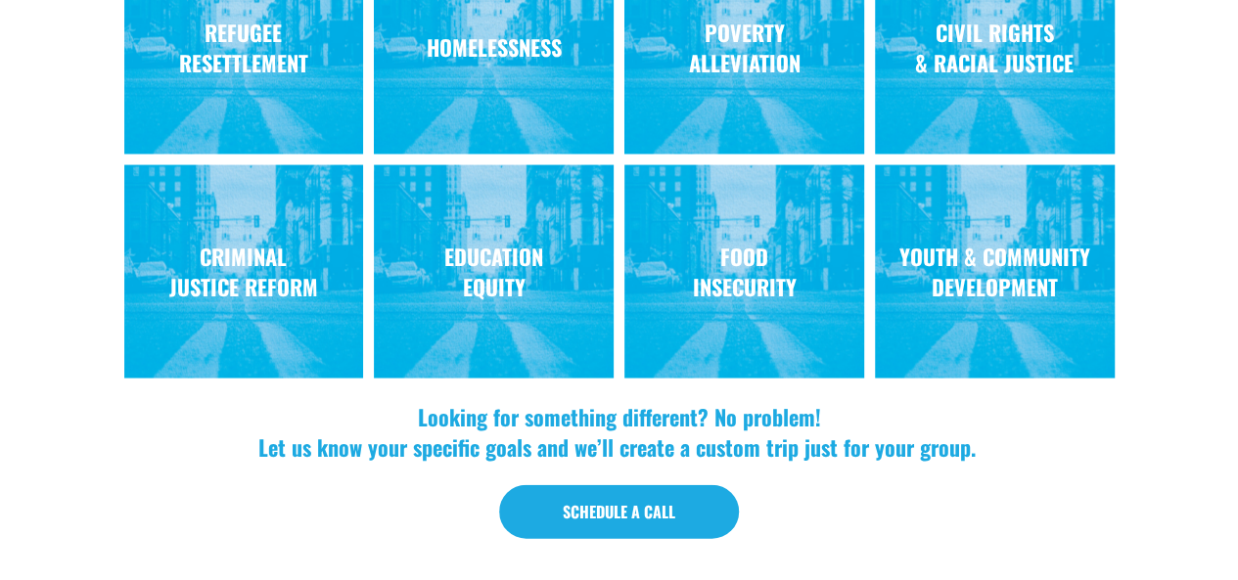
click at [695, 485] on link "Schedule a Call" at bounding box center [619, 512] width 240 height 54
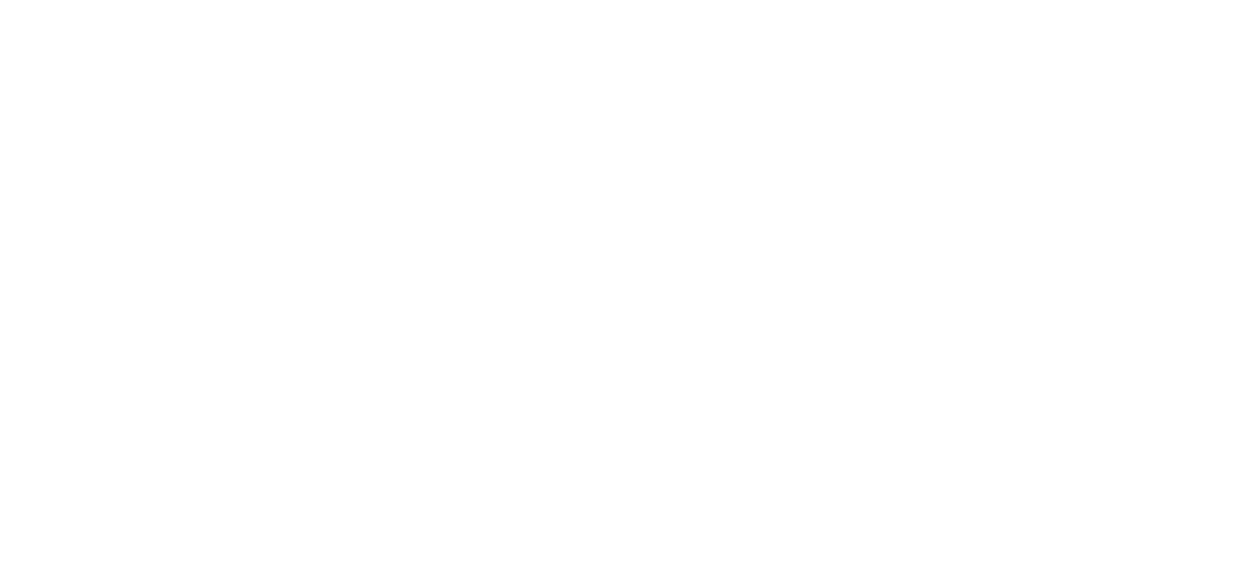
scroll to position [685, 0]
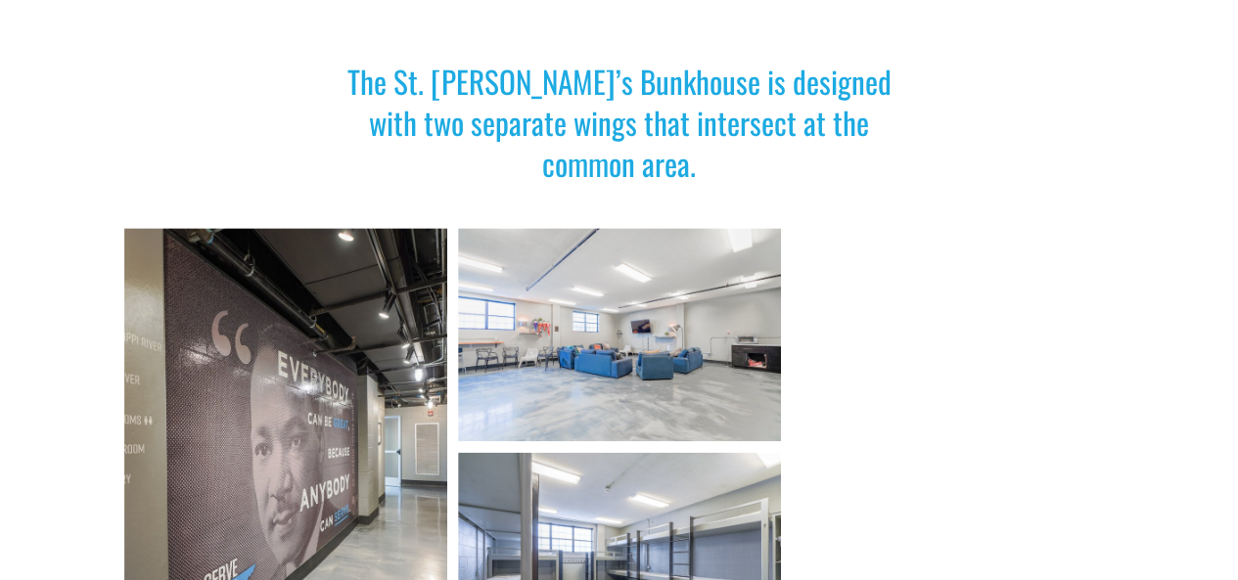
scroll to position [1076, 0]
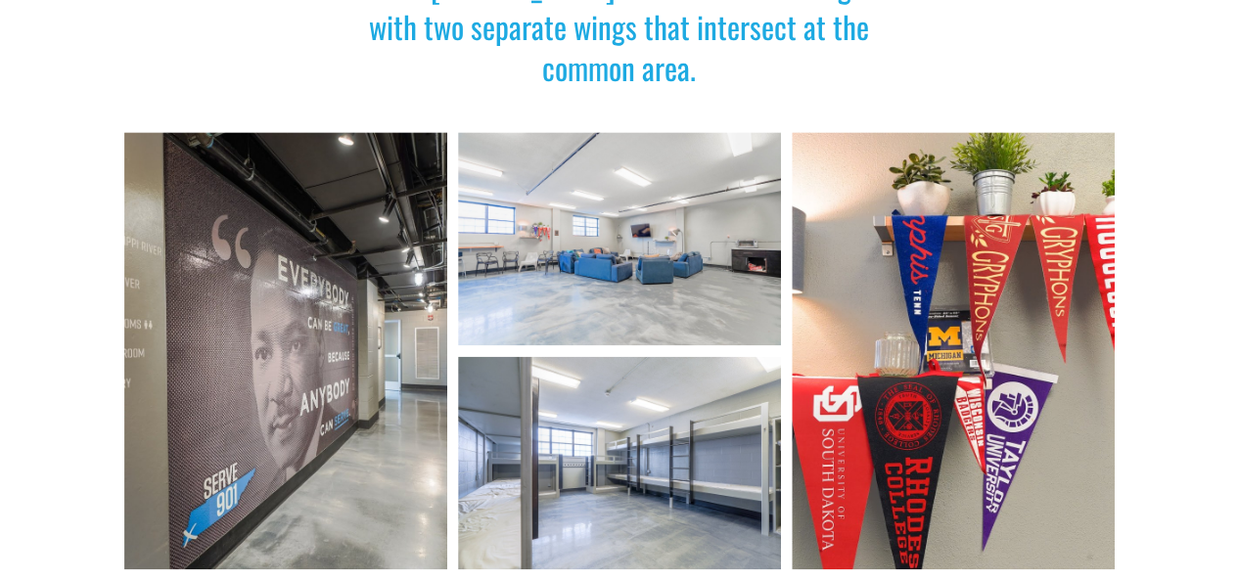
click at [691, 271] on div at bounding box center [619, 238] width 323 height 213
click at [667, 398] on div at bounding box center [619, 462] width 323 height 213
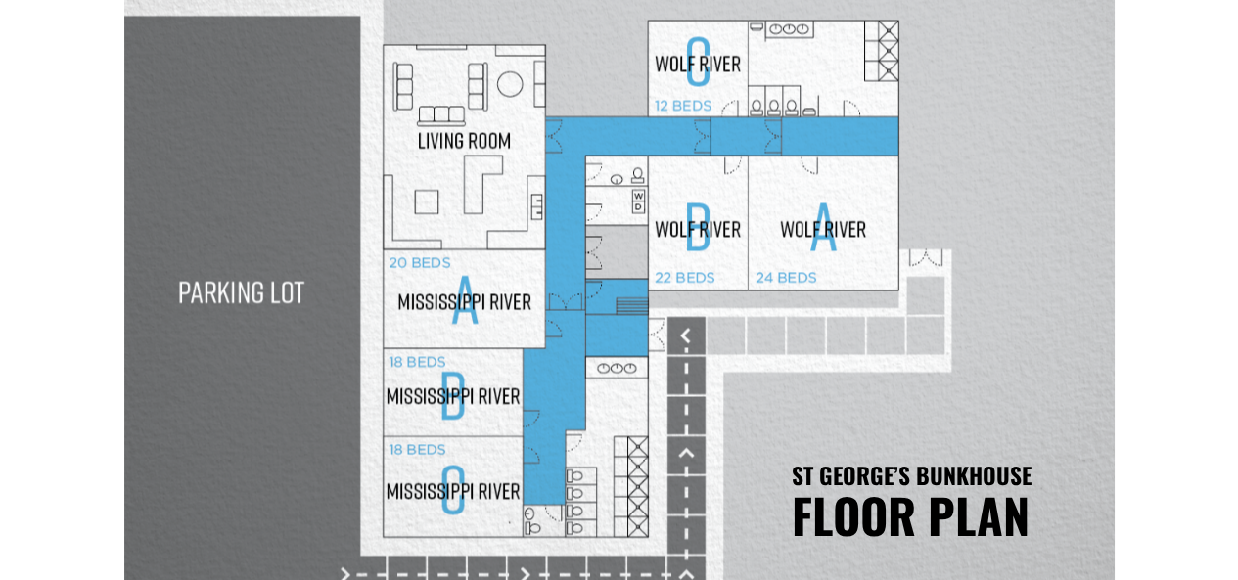
scroll to position [1859, 0]
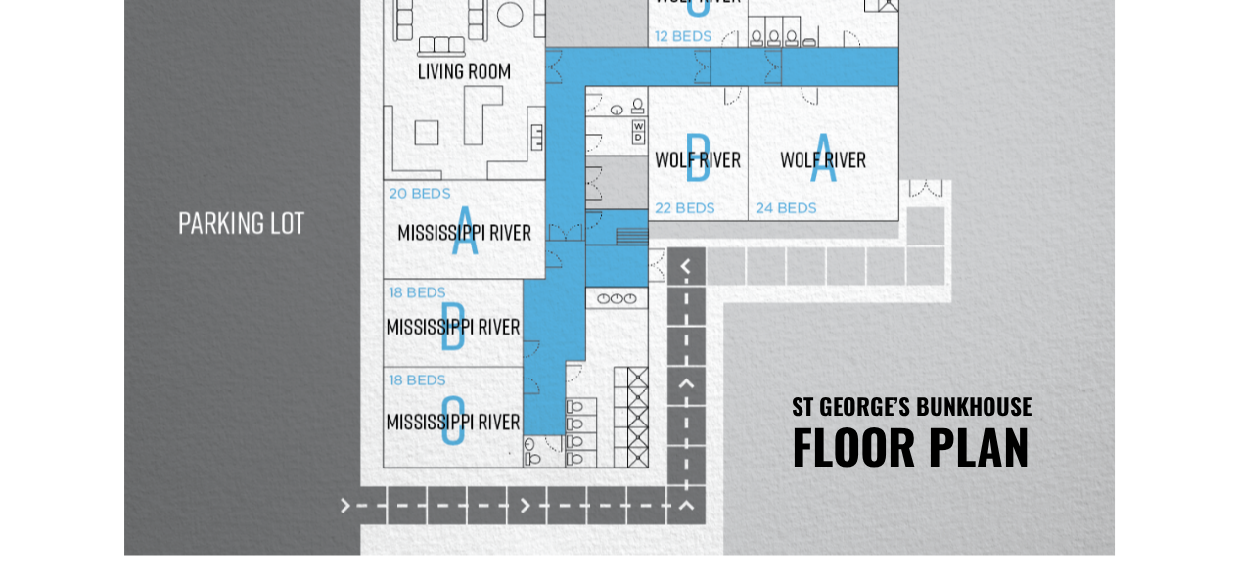
click at [552, 224] on div at bounding box center [619, 225] width 990 height 662
click at [757, 206] on div at bounding box center [619, 225] width 990 height 662
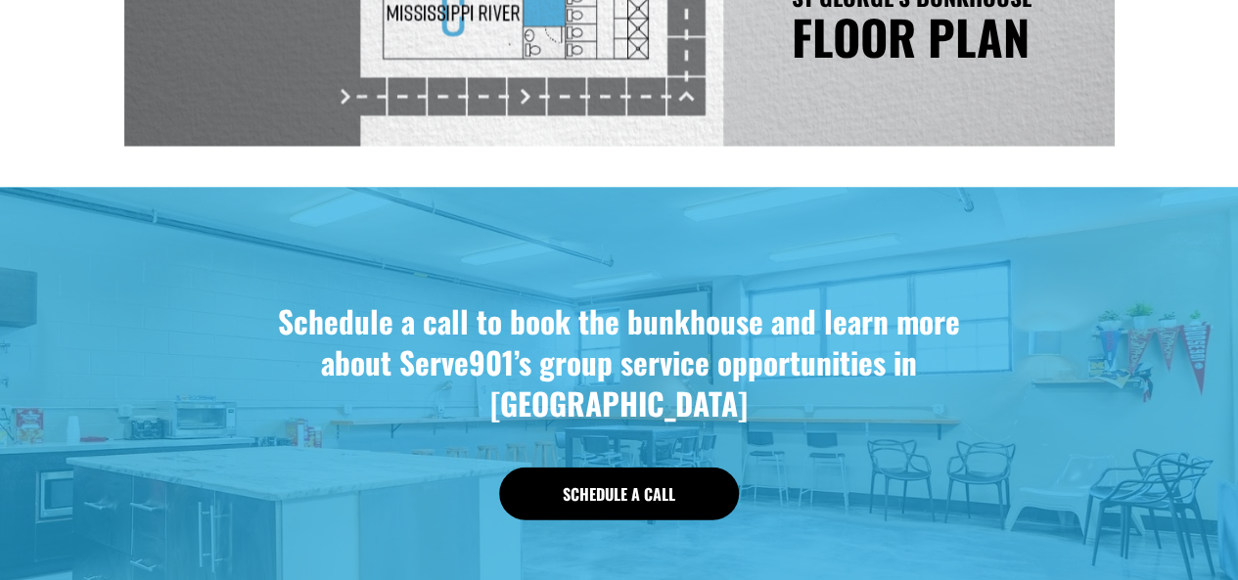
scroll to position [2446, 0]
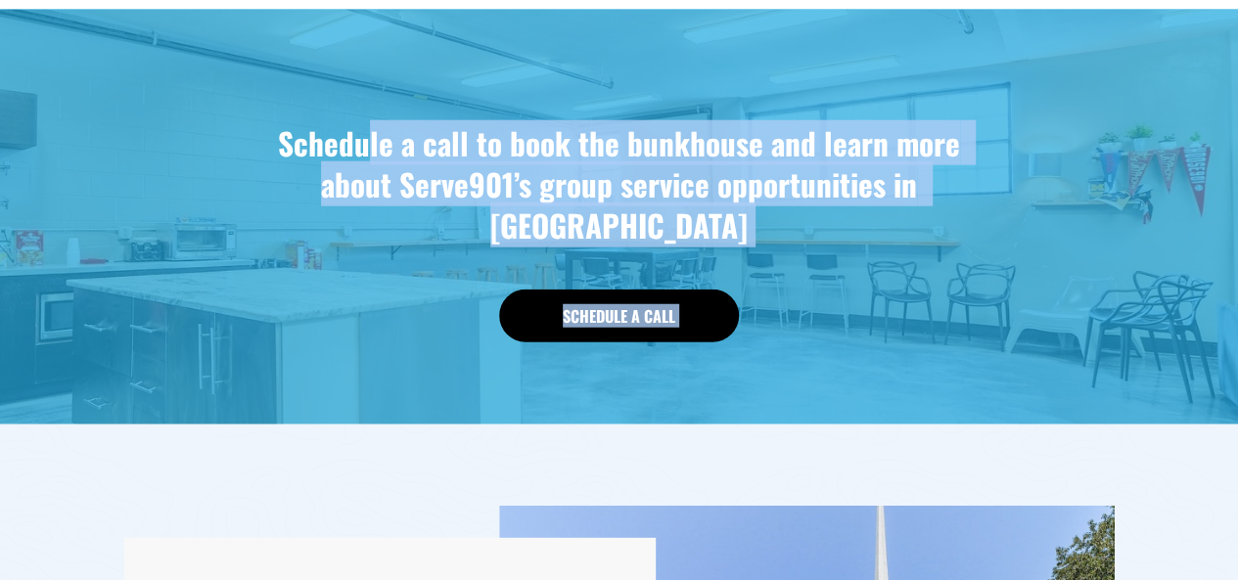
drag, startPoint x: 476, startPoint y: 89, endPoint x: 1008, endPoint y: 429, distance: 630.9
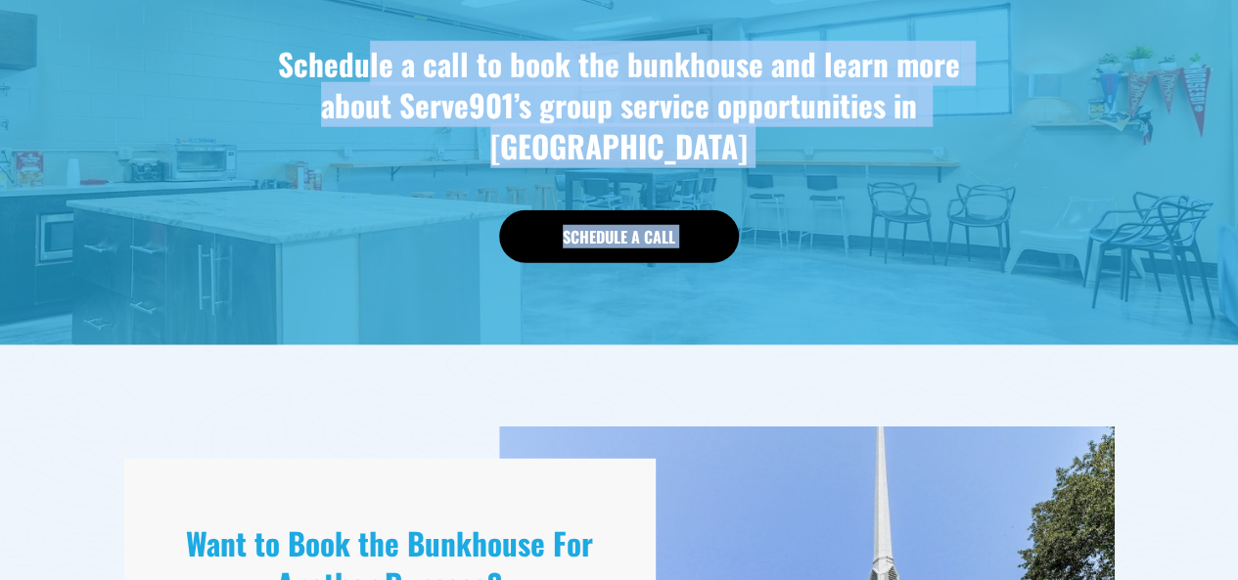
scroll to position [2544, 0]
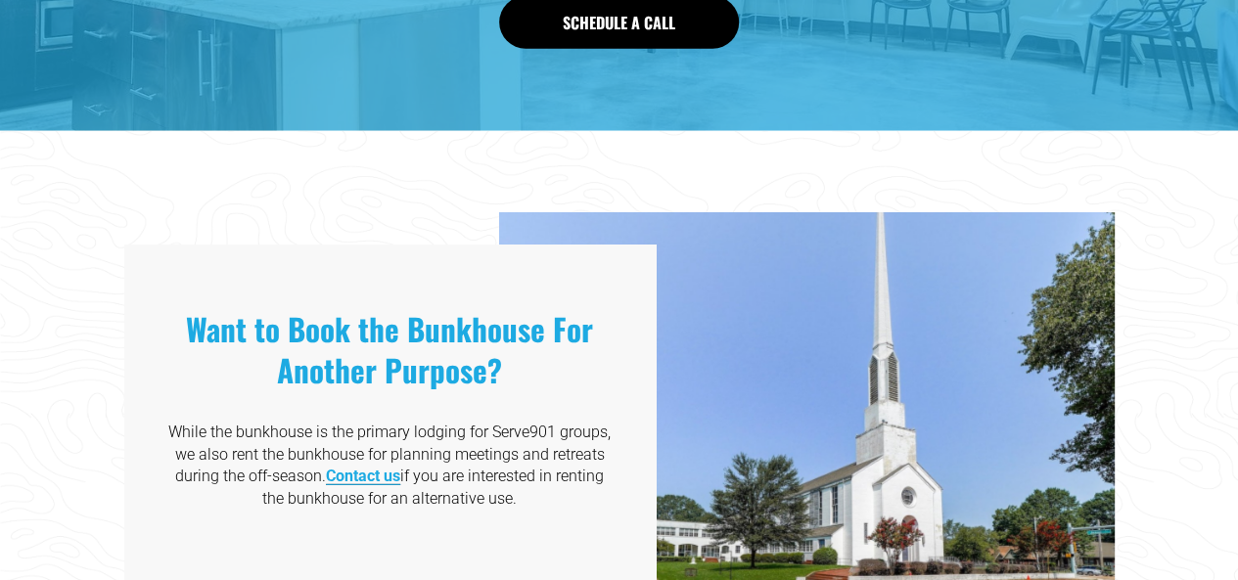
scroll to position [2837, 0]
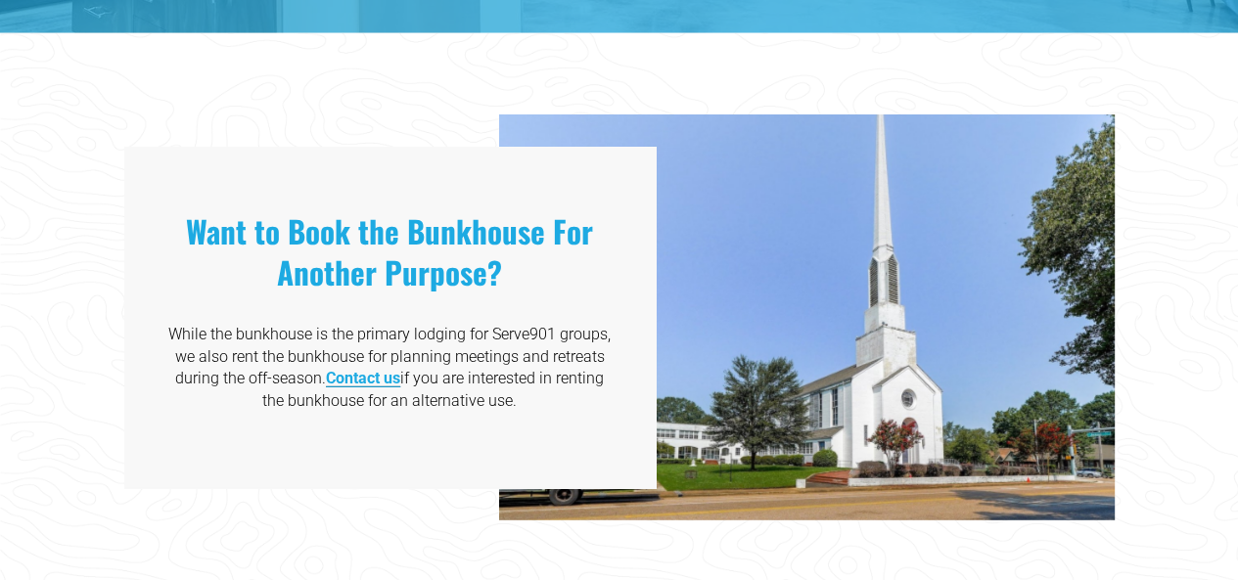
drag, startPoint x: 487, startPoint y: 280, endPoint x: 564, endPoint y: 387, distance: 132.5
click at [564, 387] on div "Want to Book the Bunkhouse For Another Purpose? While the bunkhouse is the prim…" at bounding box center [389, 334] width 448 height 246
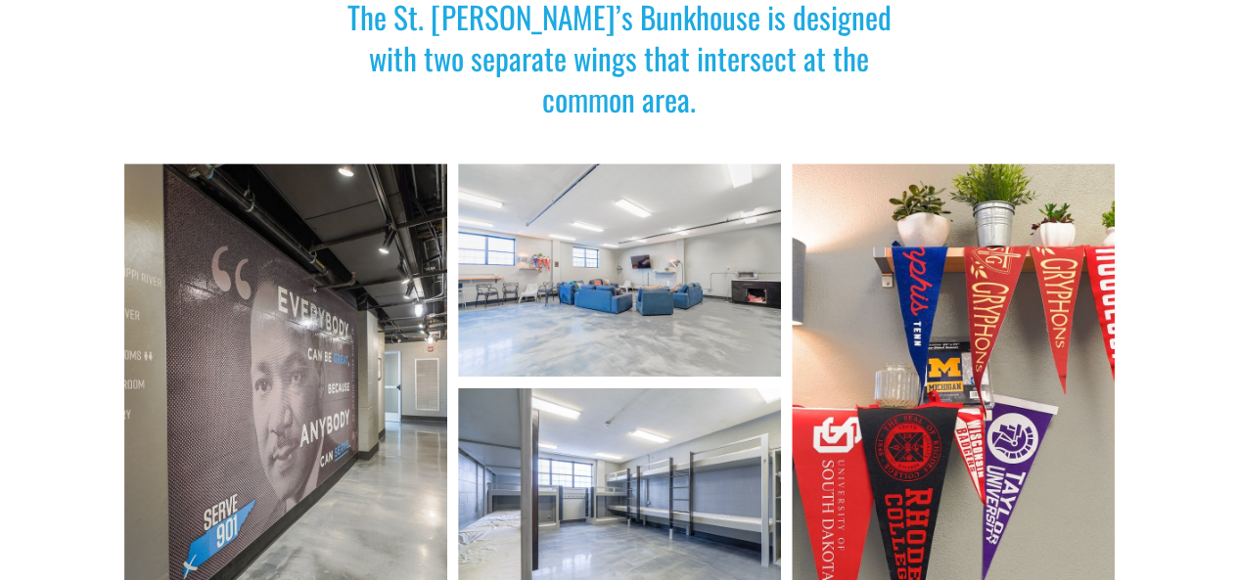
scroll to position [1076, 0]
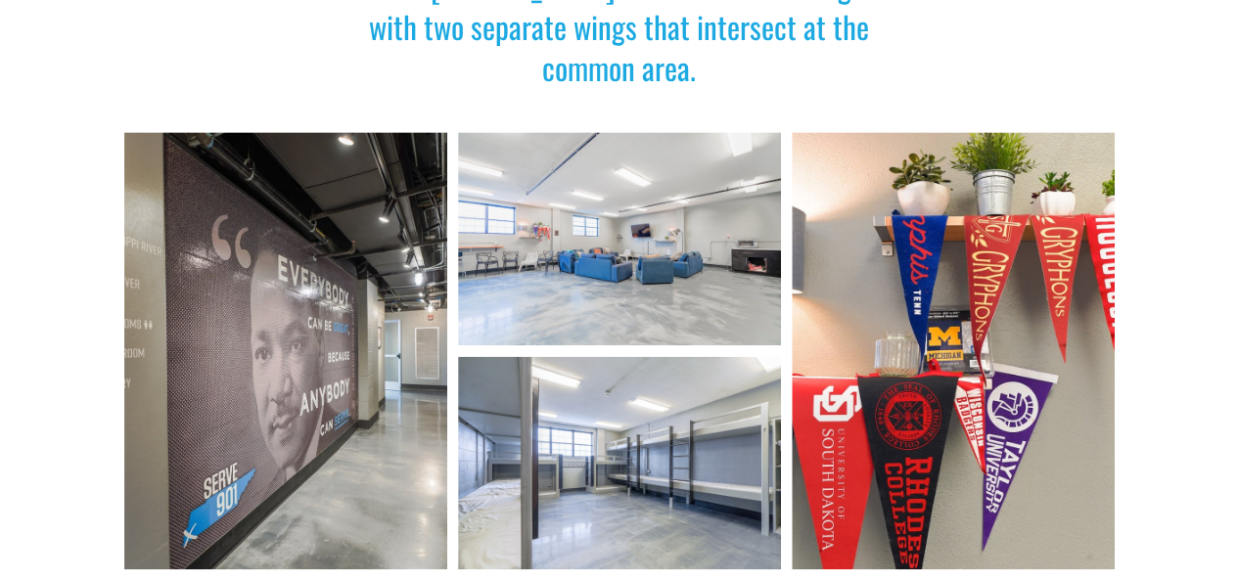
click at [702, 492] on div at bounding box center [619, 462] width 323 height 213
click at [281, 420] on div at bounding box center [285, 351] width 323 height 438
drag, startPoint x: 626, startPoint y: 340, endPoint x: 697, endPoint y: 496, distance: 170.7
click at [697, 496] on div at bounding box center [619, 462] width 323 height 213
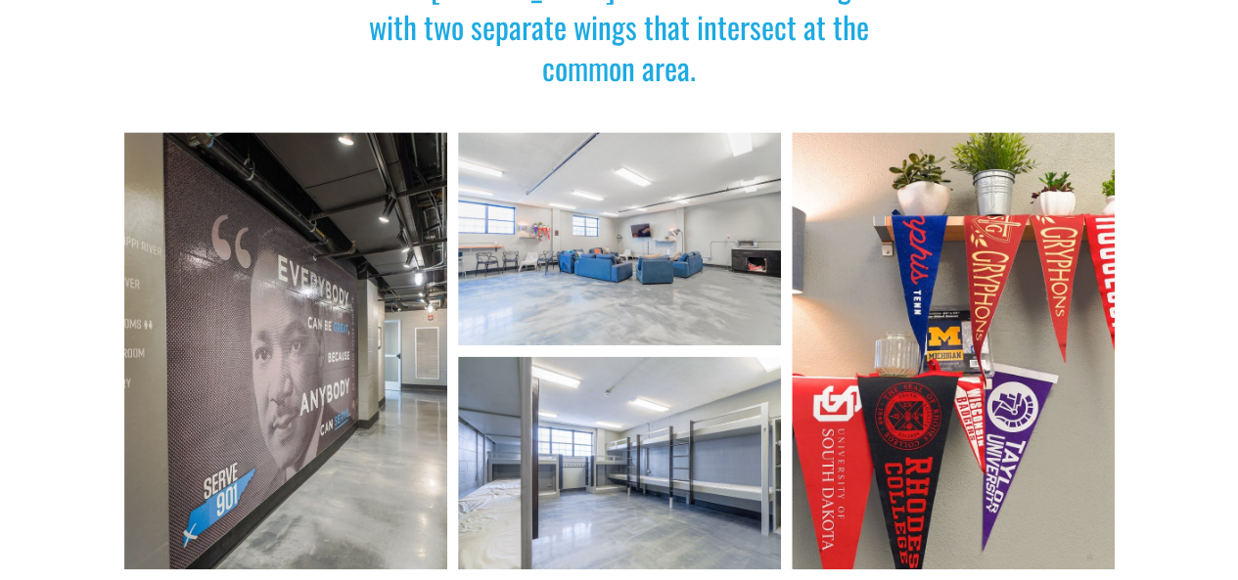
click at [697, 496] on div at bounding box center [619, 462] width 323 height 213
click at [536, 443] on div at bounding box center [619, 462] width 323 height 213
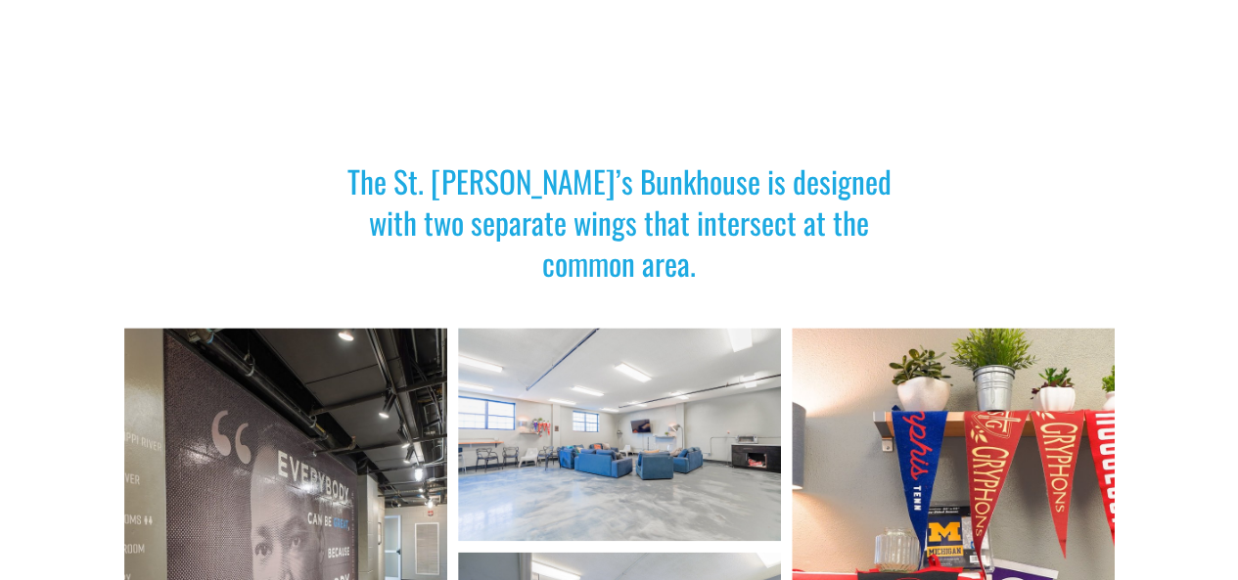
click at [536, 434] on div at bounding box center [619, 434] width 323 height 213
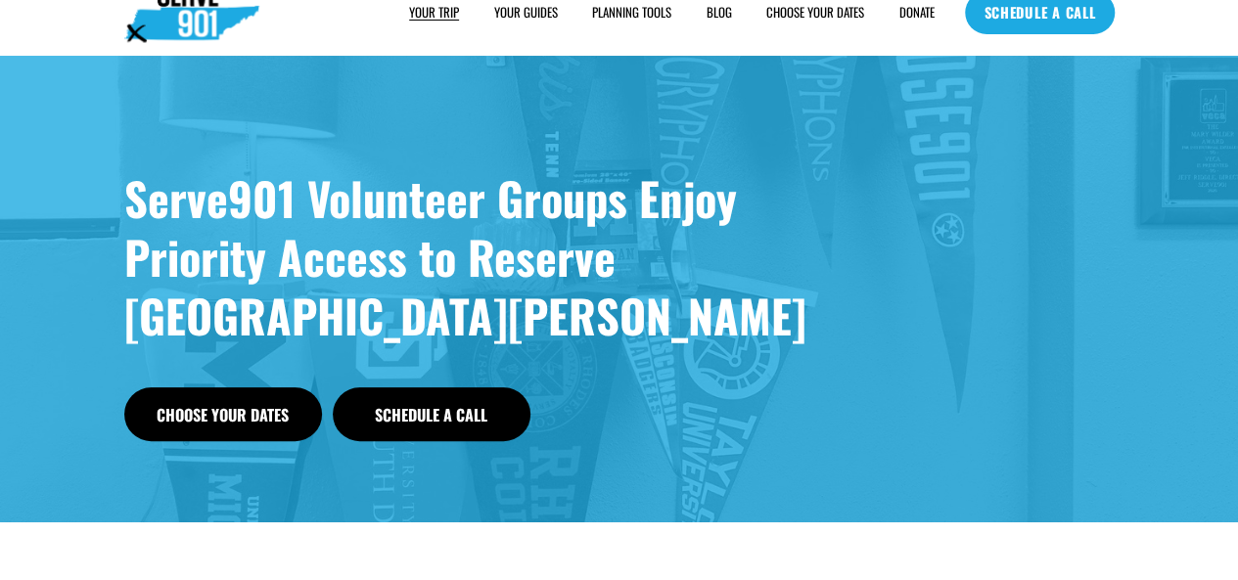
scroll to position [0, 0]
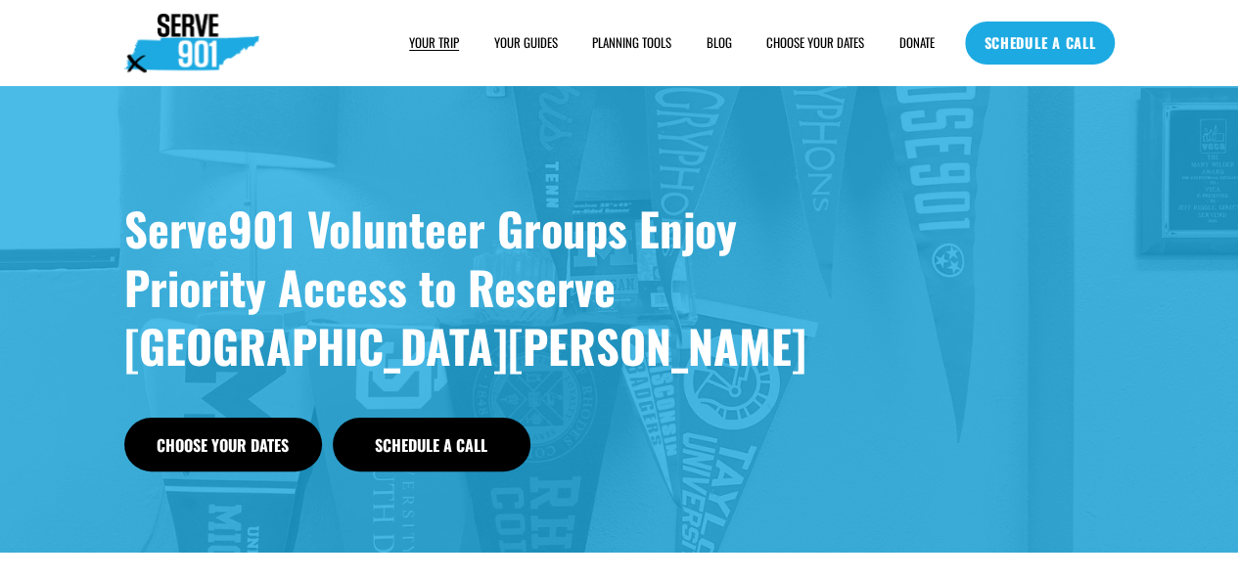
click at [493, 431] on link "Schedule a Call" at bounding box center [432, 445] width 198 height 54
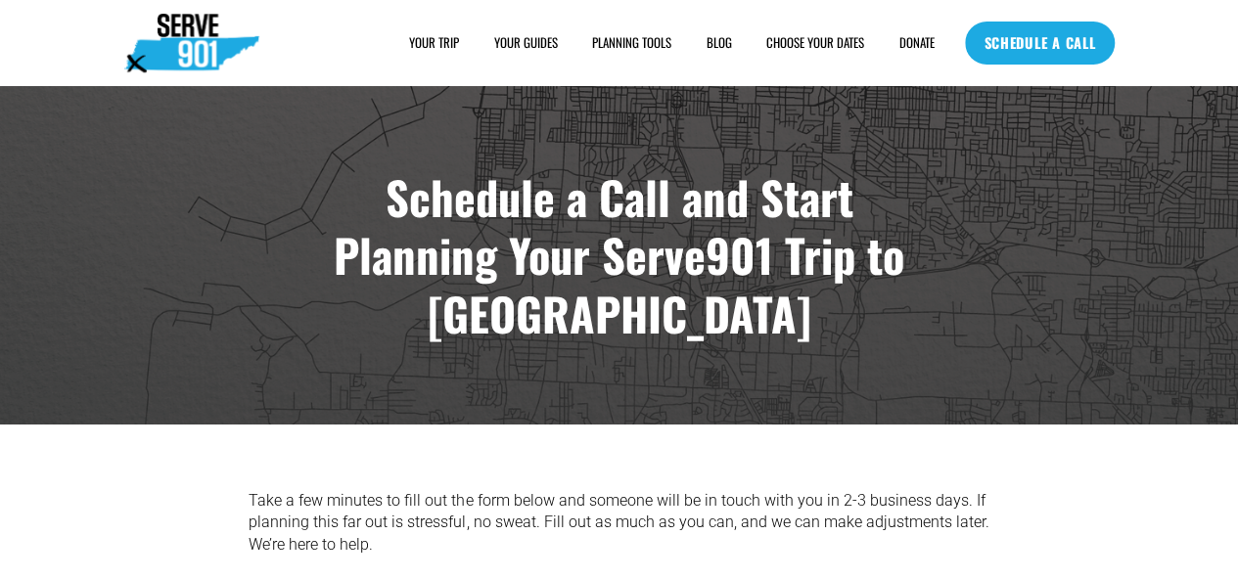
click at [818, 47] on link "CHOOSE YOUR DATES" at bounding box center [815, 43] width 98 height 21
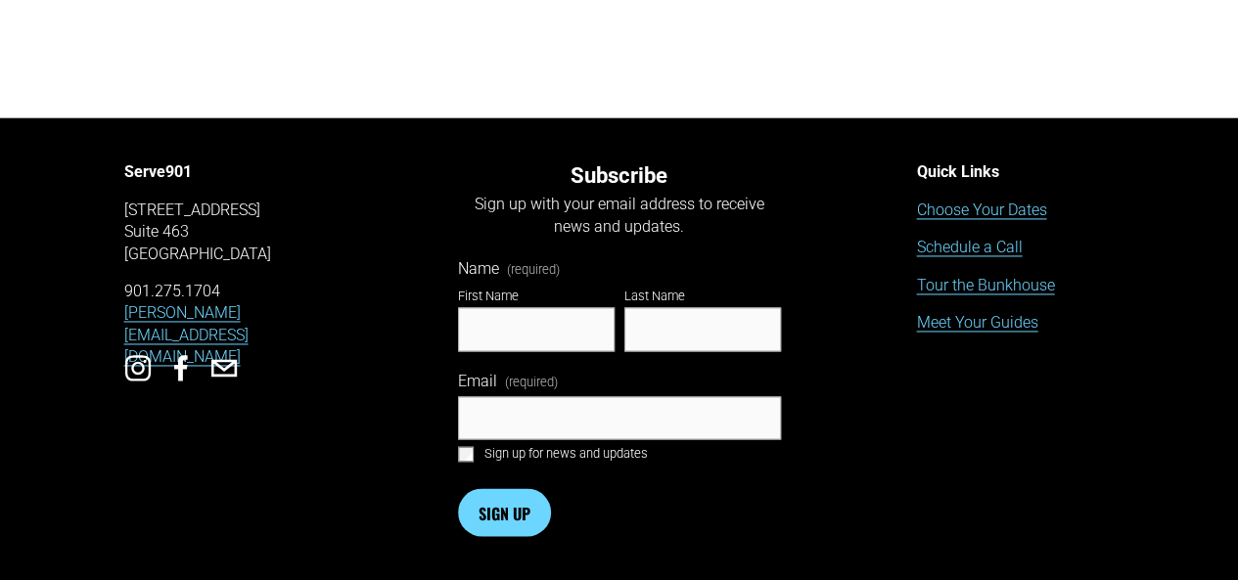
scroll to position [776, 0]
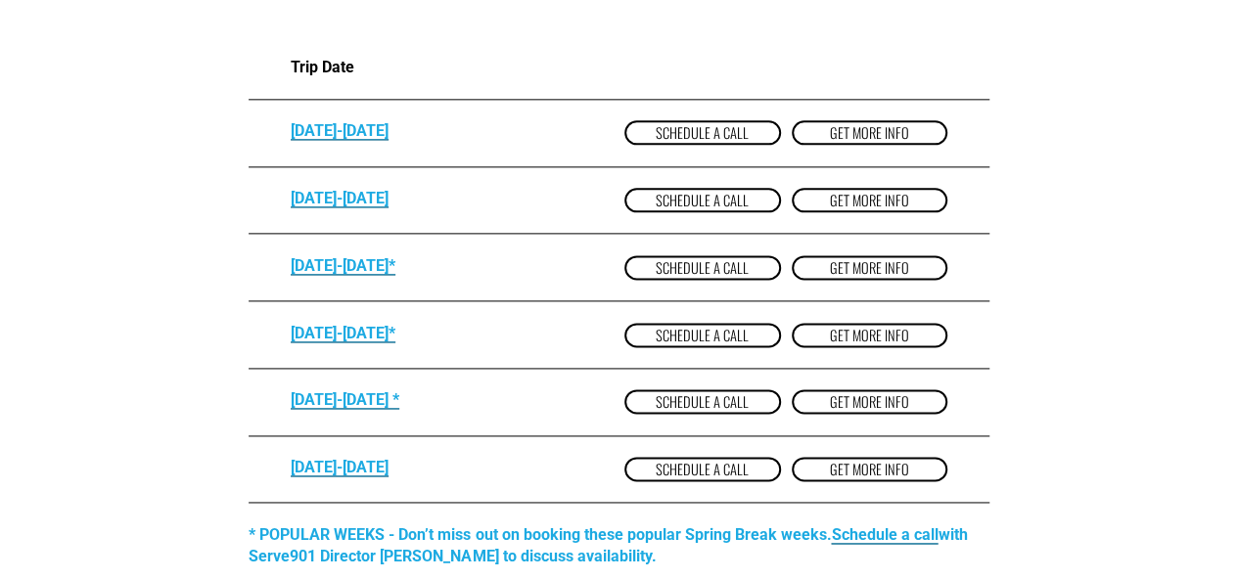
scroll to position [1272, 0]
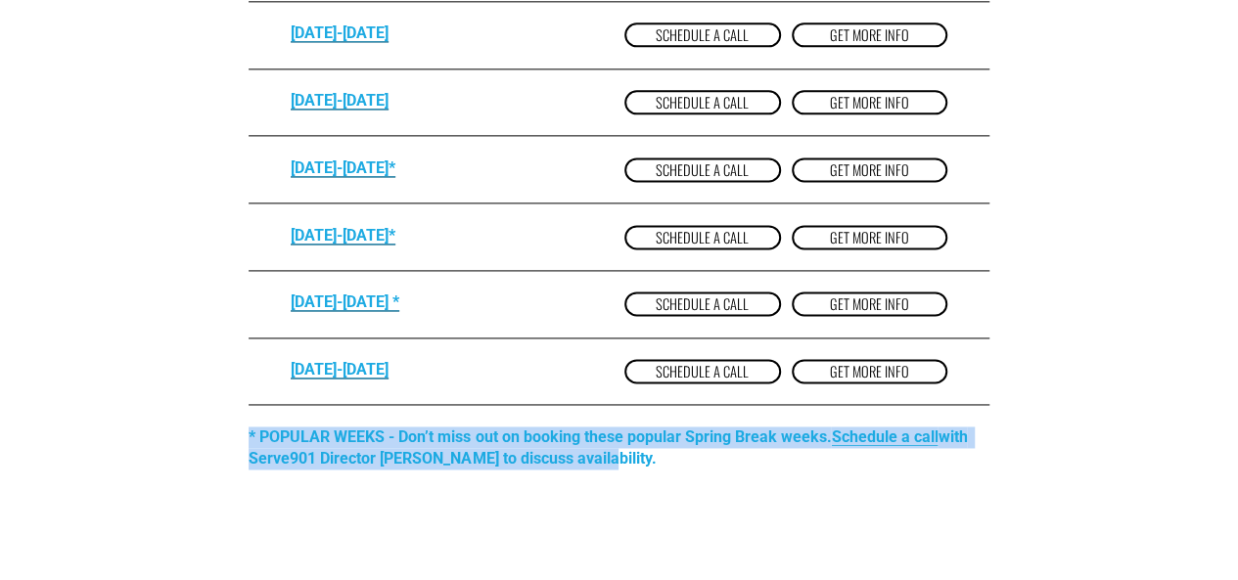
drag, startPoint x: 1035, startPoint y: 380, endPoint x: 1078, endPoint y: 529, distance: 155.7
click at [1078, 529] on div "SPRING 2026 Trip Date FEB 21-28 Schedule a Call get more Info FEB 28-MAR 7 Sche…" at bounding box center [619, 187] width 1238 height 812
click at [1072, 528] on div "SPRING 2026 Trip Date FEB 21-28 Schedule a Call get more Info FEB 28-MAR 7 Sche…" at bounding box center [619, 187] width 1238 height 812
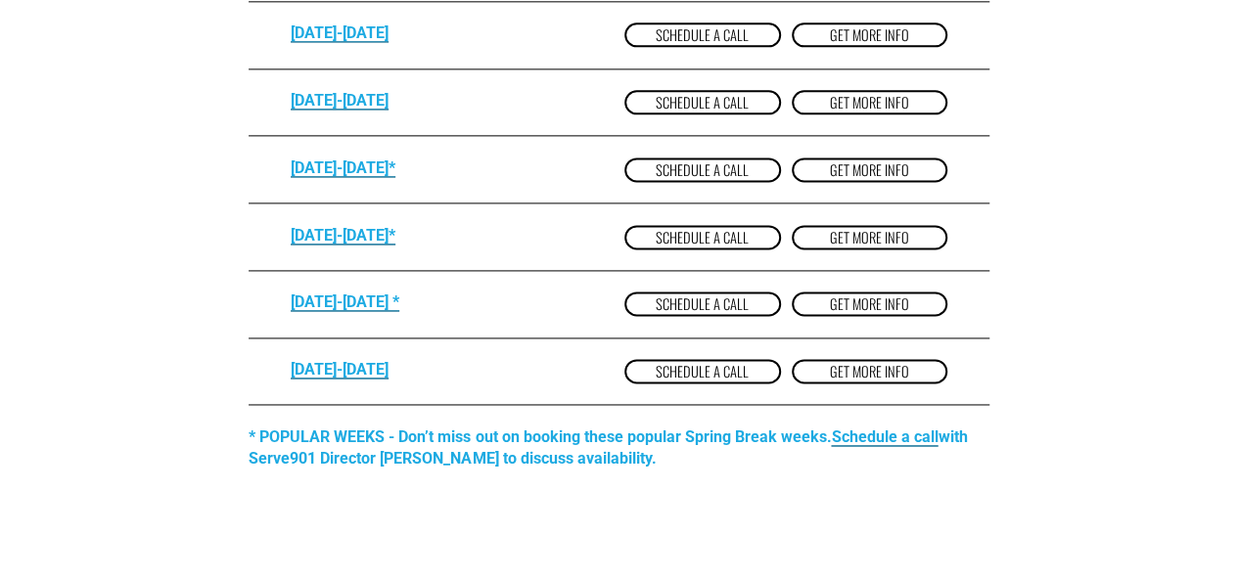
drag, startPoint x: 1072, startPoint y: 528, endPoint x: 1130, endPoint y: 409, distance: 132.6
click at [1130, 409] on div "SPRING 2026 Trip Date FEB 21-28 Schedule a Call get more Info FEB 28-MAR 7 Sche…" at bounding box center [619, 187] width 1238 height 812
click at [1130, 409] on div "SPRING 2026 Trip Date FEB 21-28 Schedule a Call get more Info FEB 28-MAR 7 Sche…" at bounding box center [619, 188] width 1238 height 650
drag, startPoint x: 1130, startPoint y: 409, endPoint x: 1131, endPoint y: 527, distance: 118.4
click at [1131, 527] on div "SPRING 2026 Trip Date FEB 21-28 Schedule a Call get more Info FEB 28-MAR 7 Sche…" at bounding box center [619, 187] width 1238 height 812
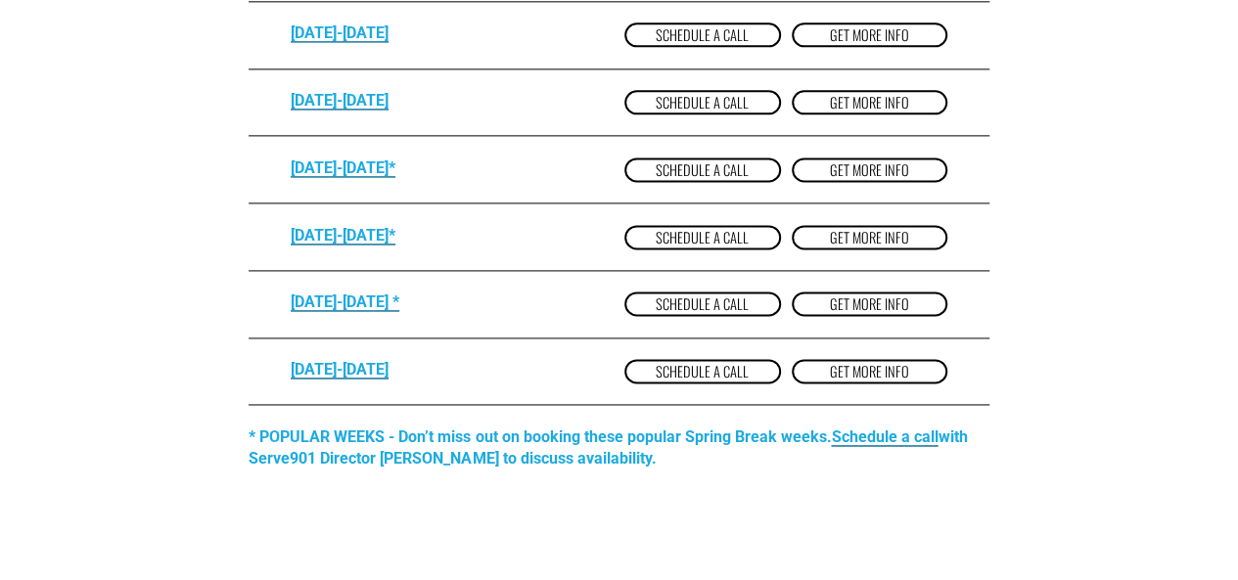
click at [1131, 527] on div "SPRING 2026 Trip Date FEB 21-28 Schedule a Call get more Info FEB 28-MAR 7 Sche…" at bounding box center [619, 187] width 1238 height 812
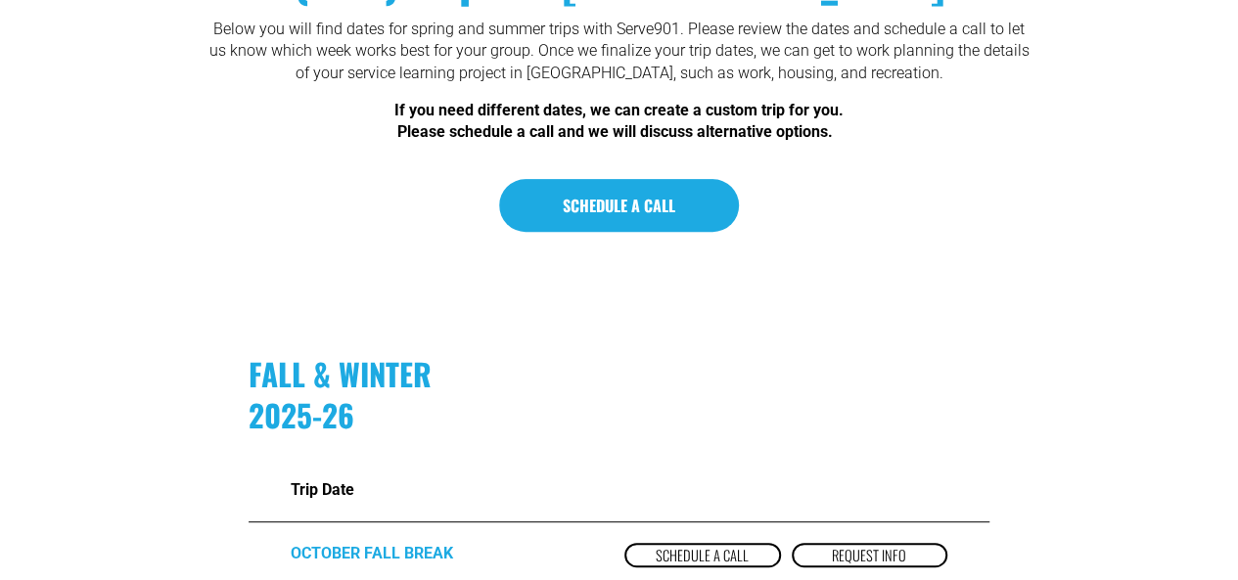
scroll to position [0, 0]
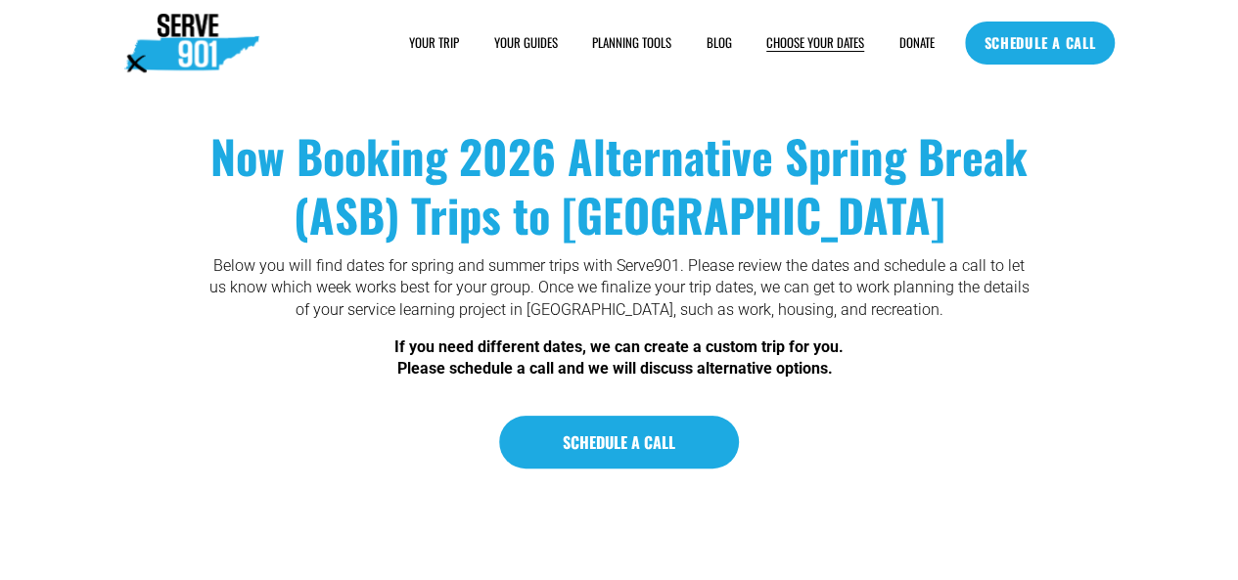
click at [0, 0] on span "FAQs" at bounding box center [0, 0] width 0 height 0
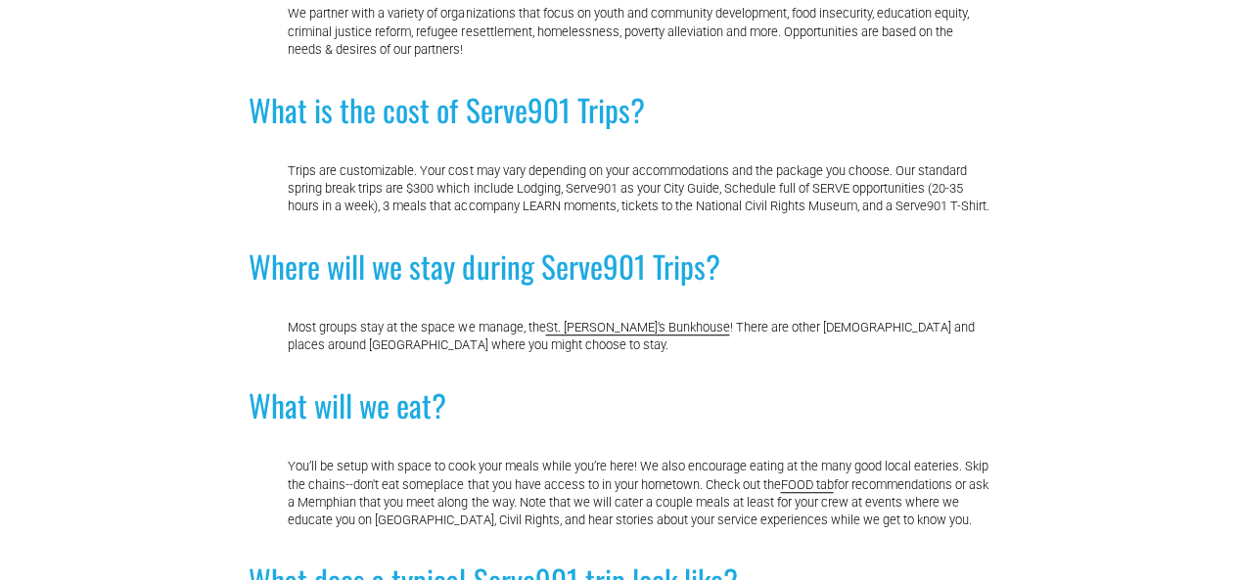
scroll to position [489, 0]
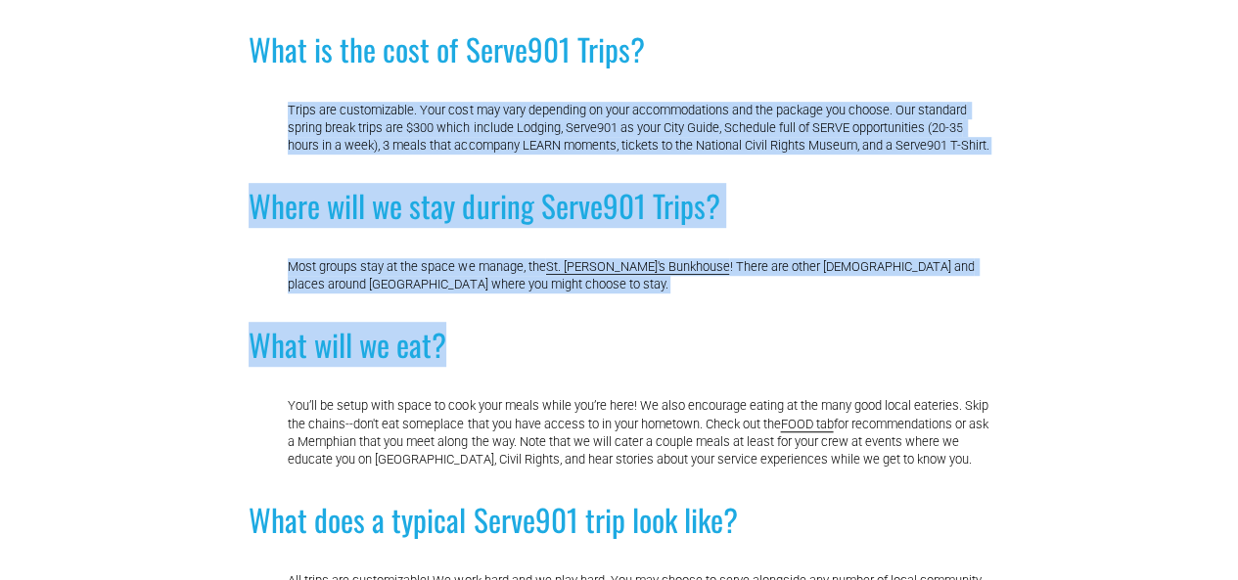
drag, startPoint x: 957, startPoint y: 21, endPoint x: 762, endPoint y: 368, distance: 398.1
click at [761, 366] on h2 "What will we eat?" at bounding box center [618, 345] width 740 height 41
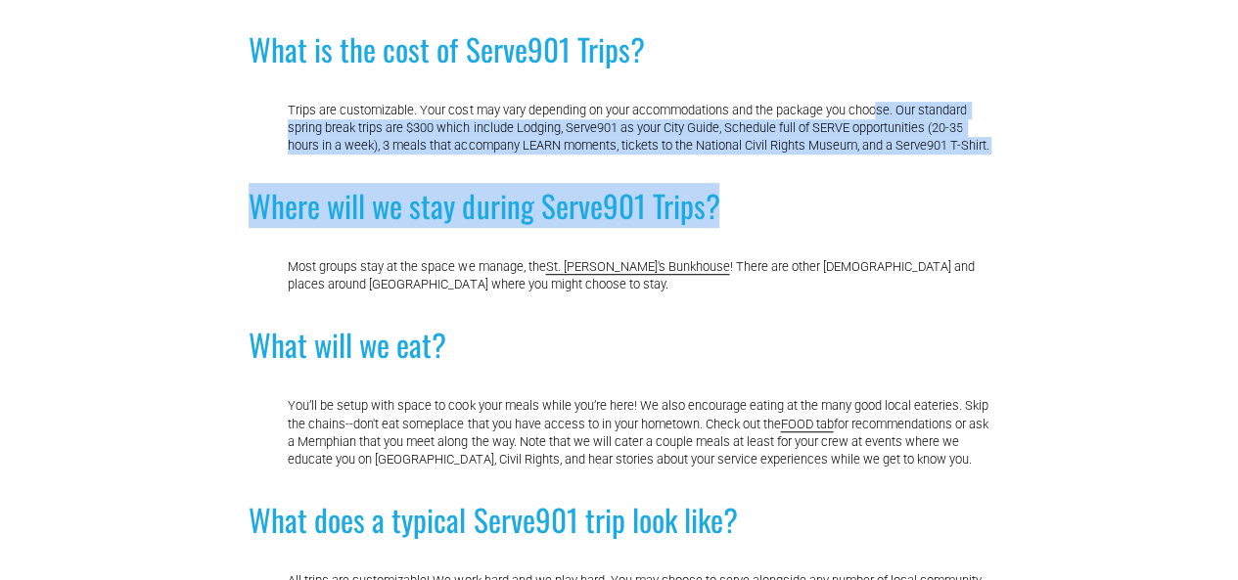
drag, startPoint x: 883, startPoint y: 86, endPoint x: 874, endPoint y: 179, distance: 93.4
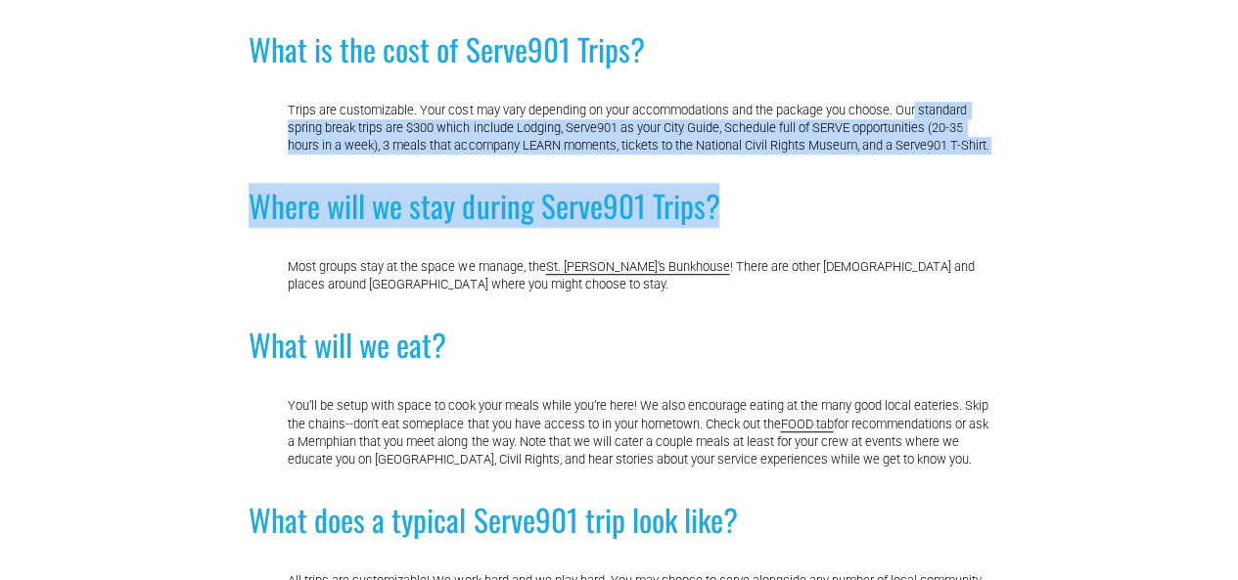
drag, startPoint x: 918, startPoint y: 98, endPoint x: 899, endPoint y: 218, distance: 121.8
click at [899, 218] on h2 "Where will we stay during Serve901 Trips?" at bounding box center [618, 206] width 740 height 41
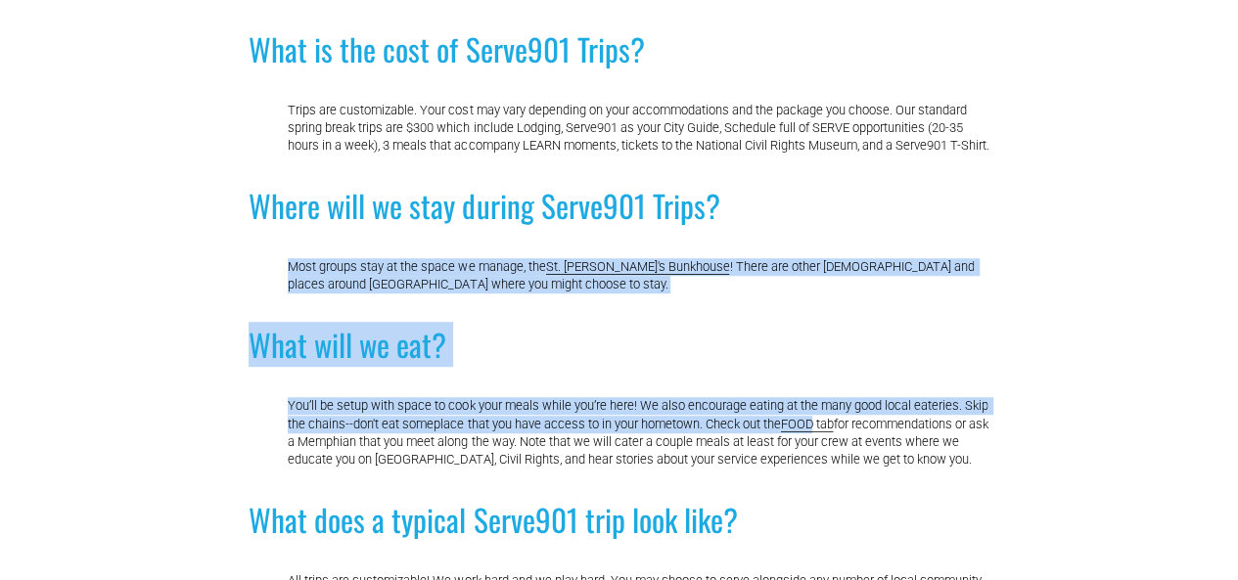
drag, startPoint x: 899, startPoint y: 218, endPoint x: 839, endPoint y: 436, distance: 226.2
click at [833, 431] on link "FOOD tab" at bounding box center [806, 424] width 53 height 15
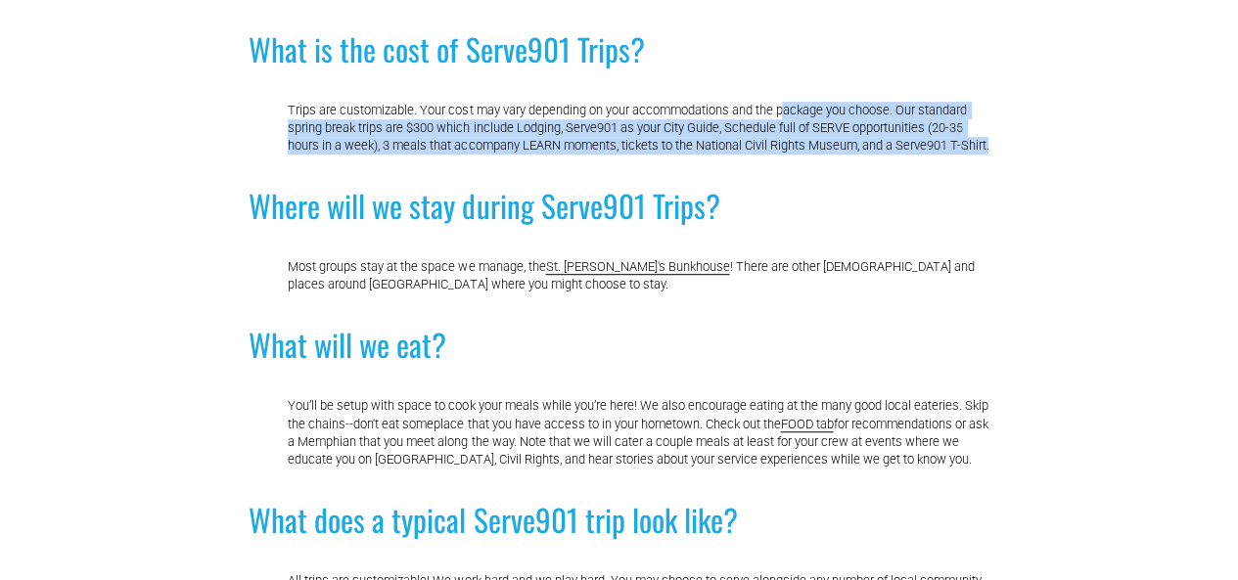
drag, startPoint x: 788, startPoint y: 99, endPoint x: 785, endPoint y: 175, distance: 76.4
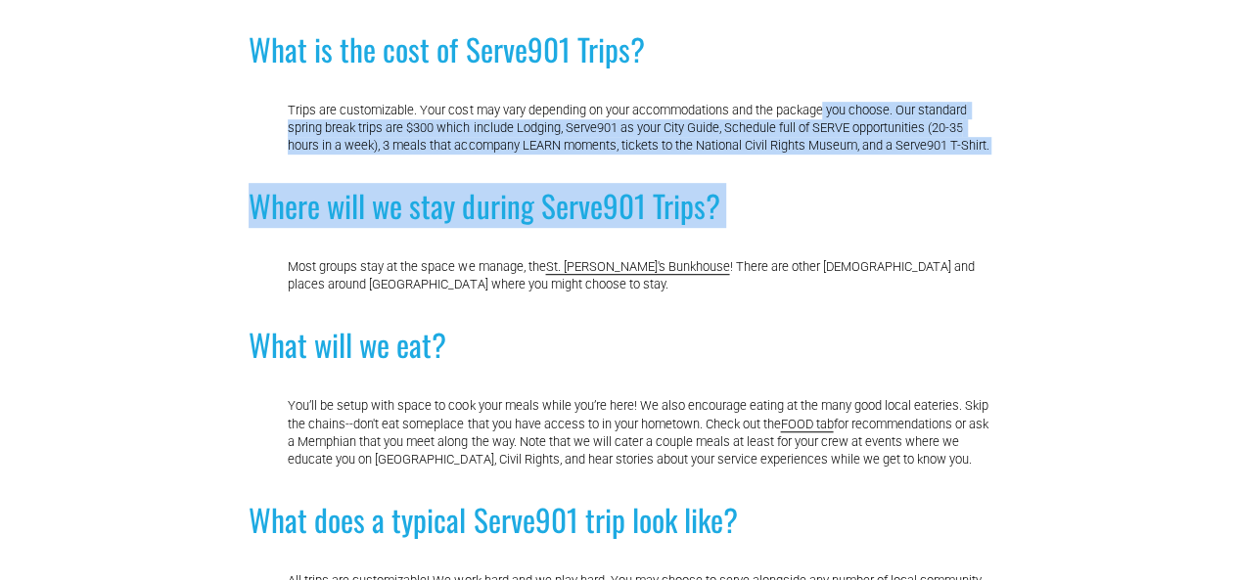
drag, startPoint x: 785, startPoint y: 175, endPoint x: 824, endPoint y: 89, distance: 94.6
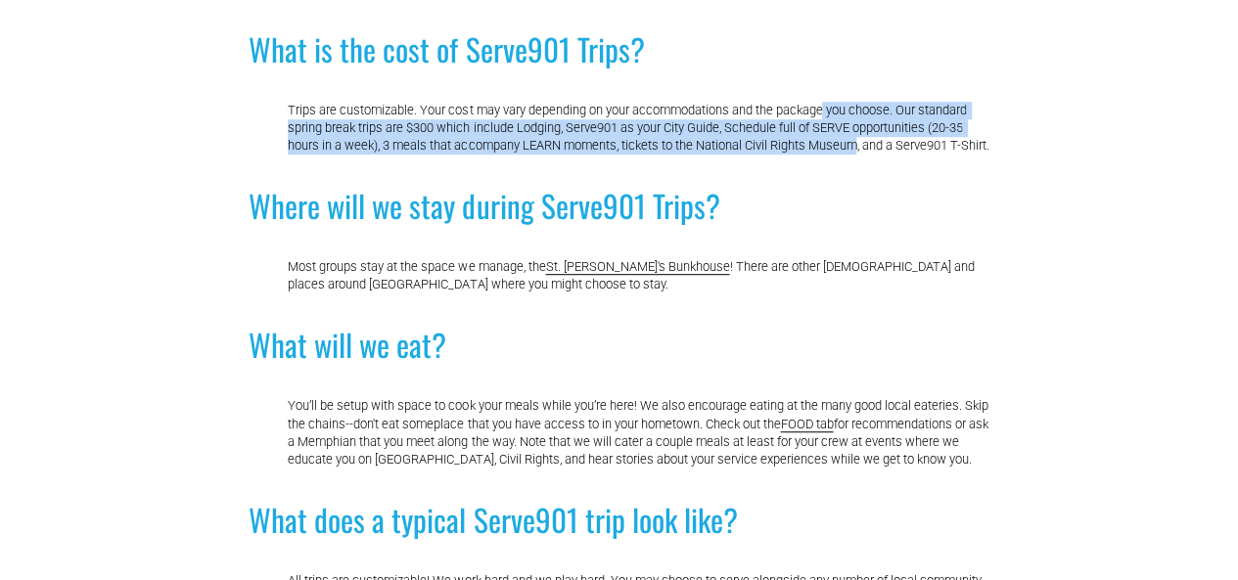
drag, startPoint x: 824, startPoint y: 89, endPoint x: 816, endPoint y: 156, distance: 67.0
click at [816, 155] on p "Trips are customizable. Your cost may vary depending on your accommodations and…" at bounding box center [638, 128] width 700 height 53
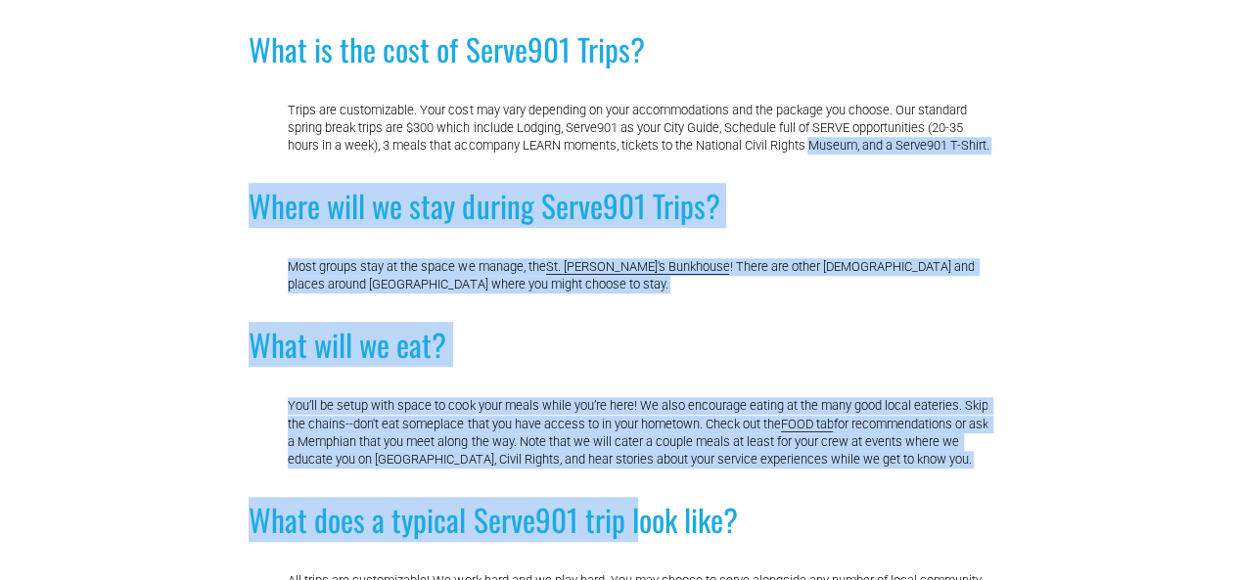
drag, startPoint x: 816, startPoint y: 156, endPoint x: 638, endPoint y: 554, distance: 436.2
click at [647, 469] on p "You’ll be setup with space to cook your meals while you’re here! We also encour…" at bounding box center [638, 432] width 700 height 71
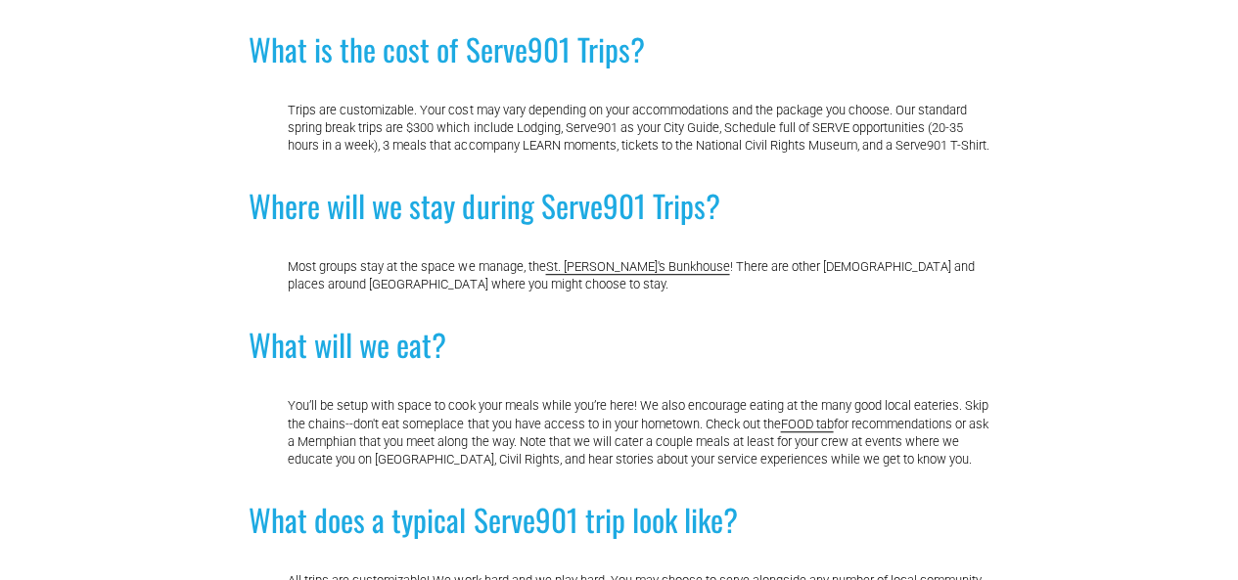
click at [638, 274] on link "St. [PERSON_NAME]'s Bunkhouse" at bounding box center [637, 266] width 184 height 15
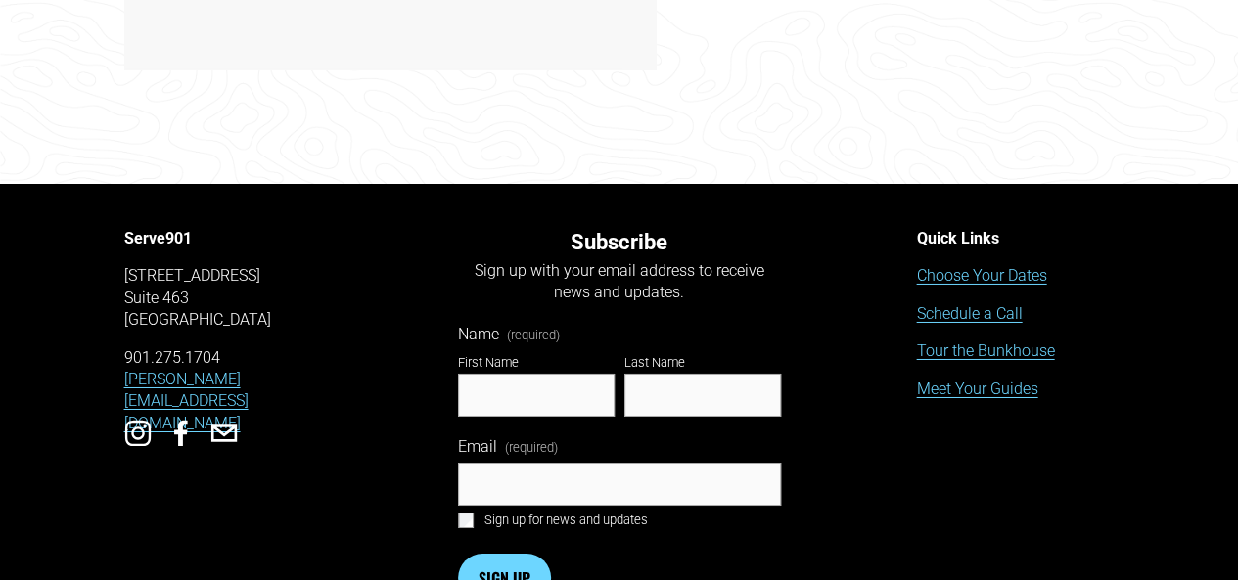
scroll to position [3281, 0]
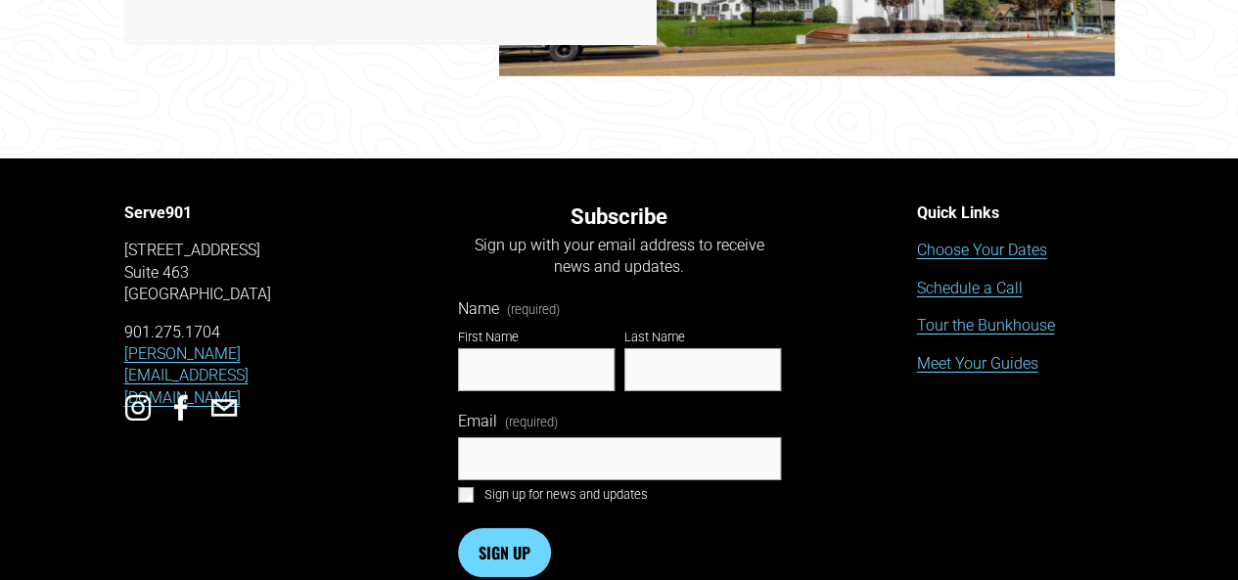
click at [987, 353] on link "Meet Your Guides" at bounding box center [976, 364] width 121 height 22
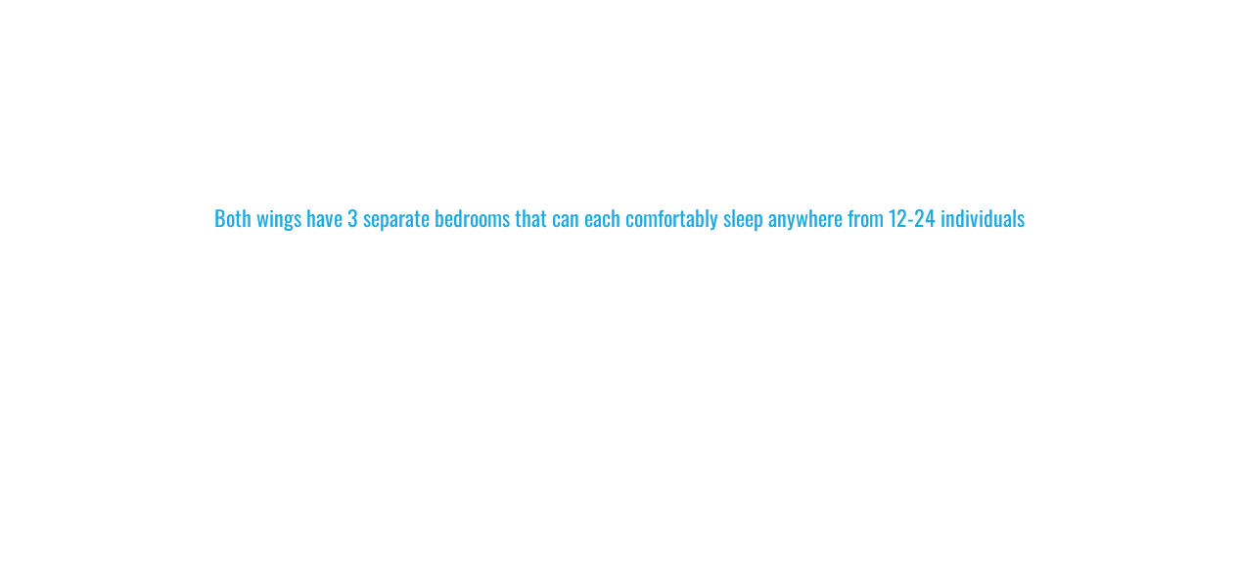
scroll to position [1422, 0]
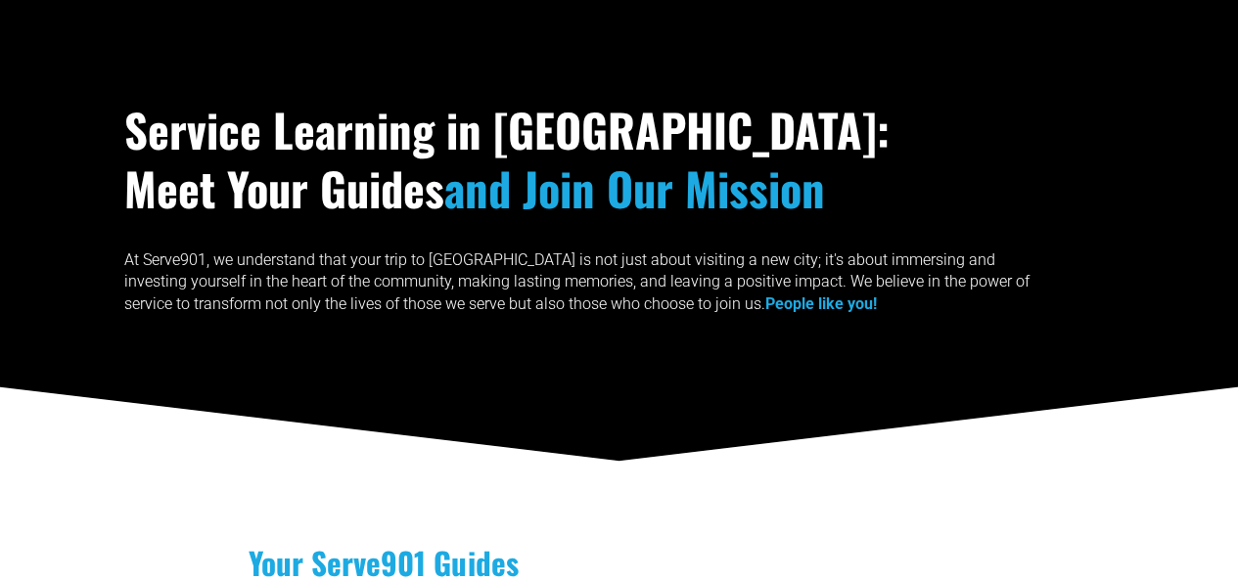
scroll to position [489, 0]
